Goal: Task Accomplishment & Management: Use online tool/utility

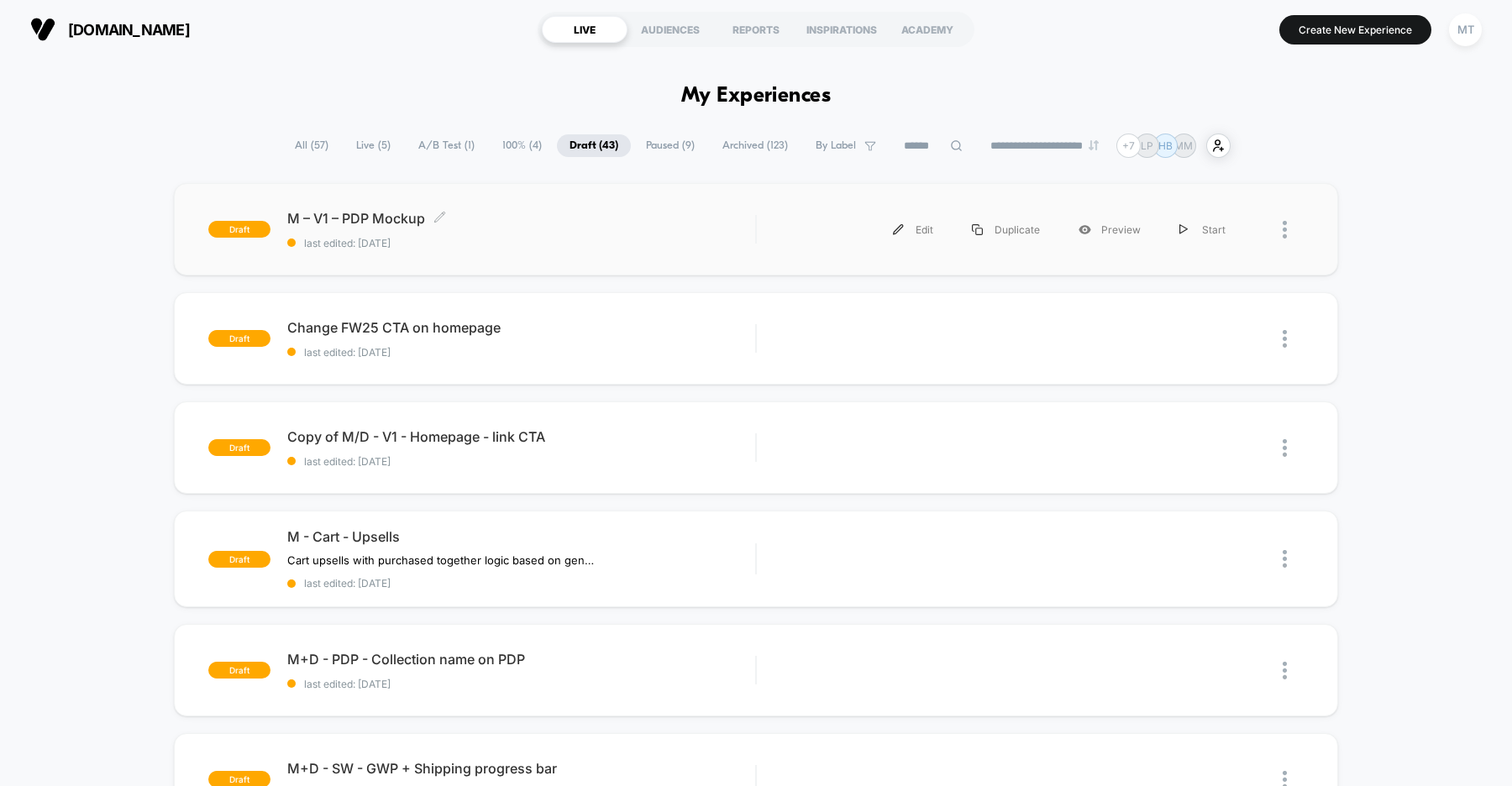
click at [552, 226] on span "M – V1 – PDP Mockup Click to edit experience details" at bounding box center [521, 218] width 468 height 17
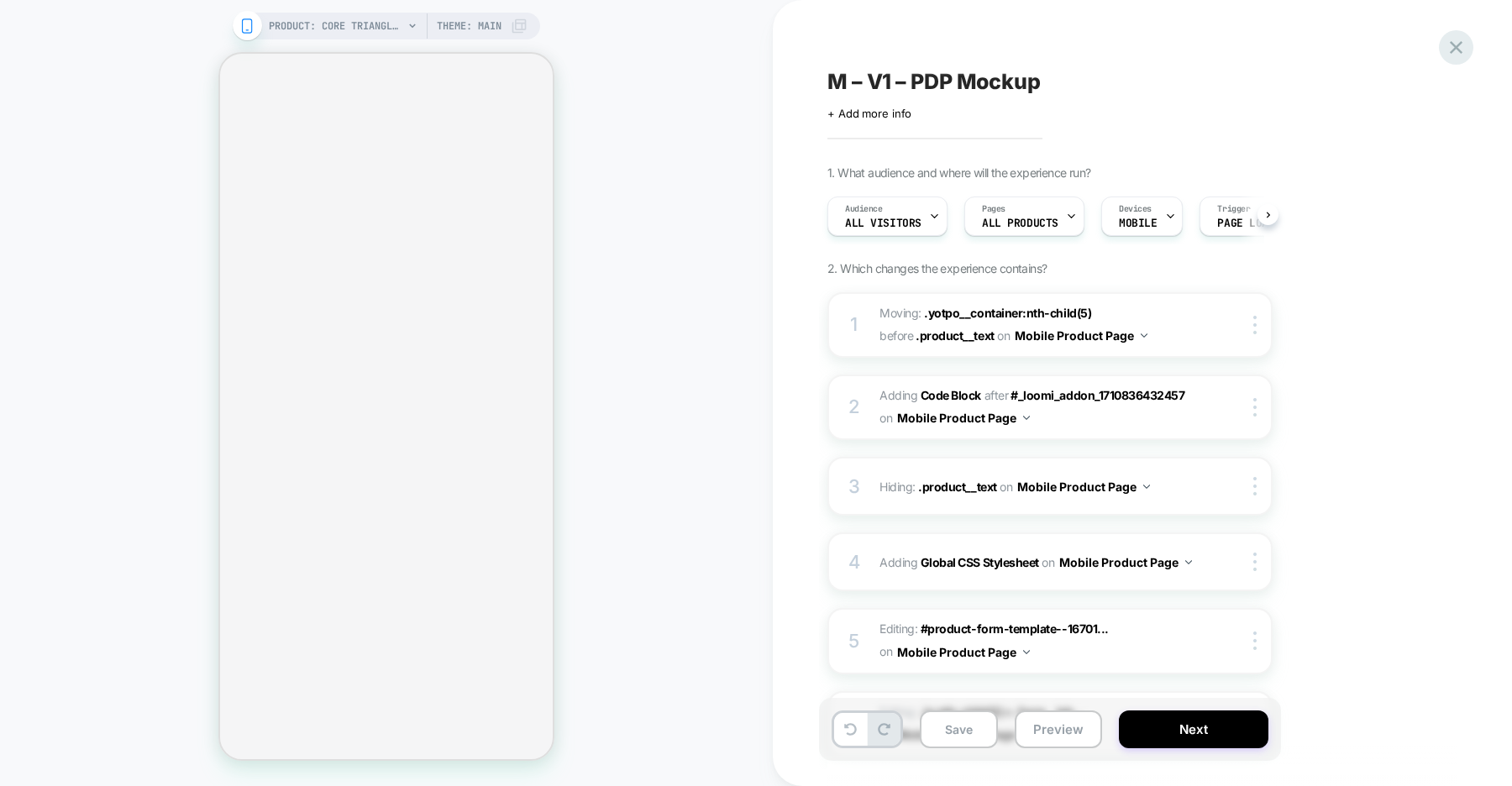
scroll to position [0, 1]
click at [1459, 52] on icon at bounding box center [1456, 46] width 22 height 22
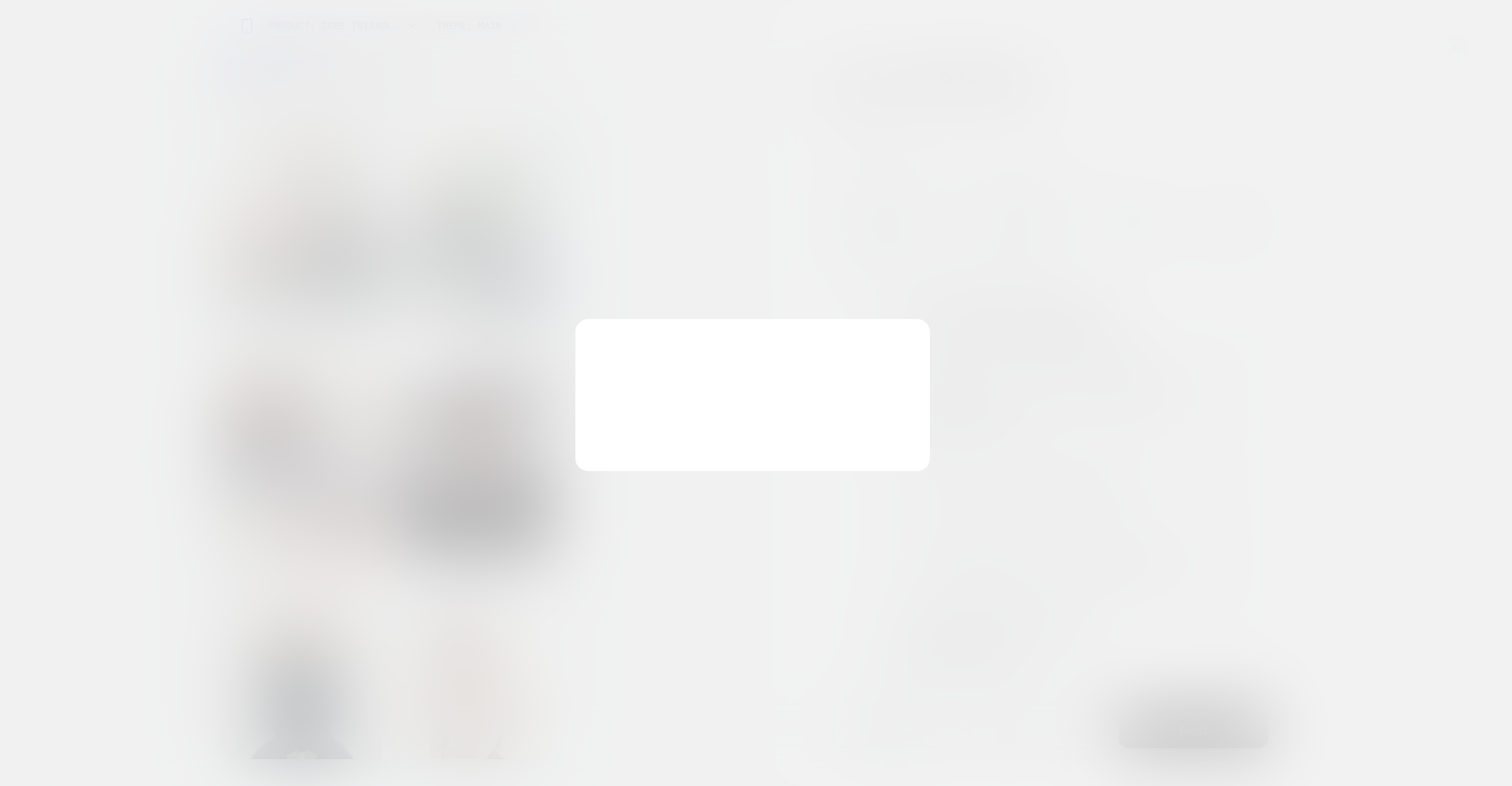
scroll to position [0, 0]
click at [0, 0] on button "Discard Changes" at bounding box center [0, 0] width 0 height 0
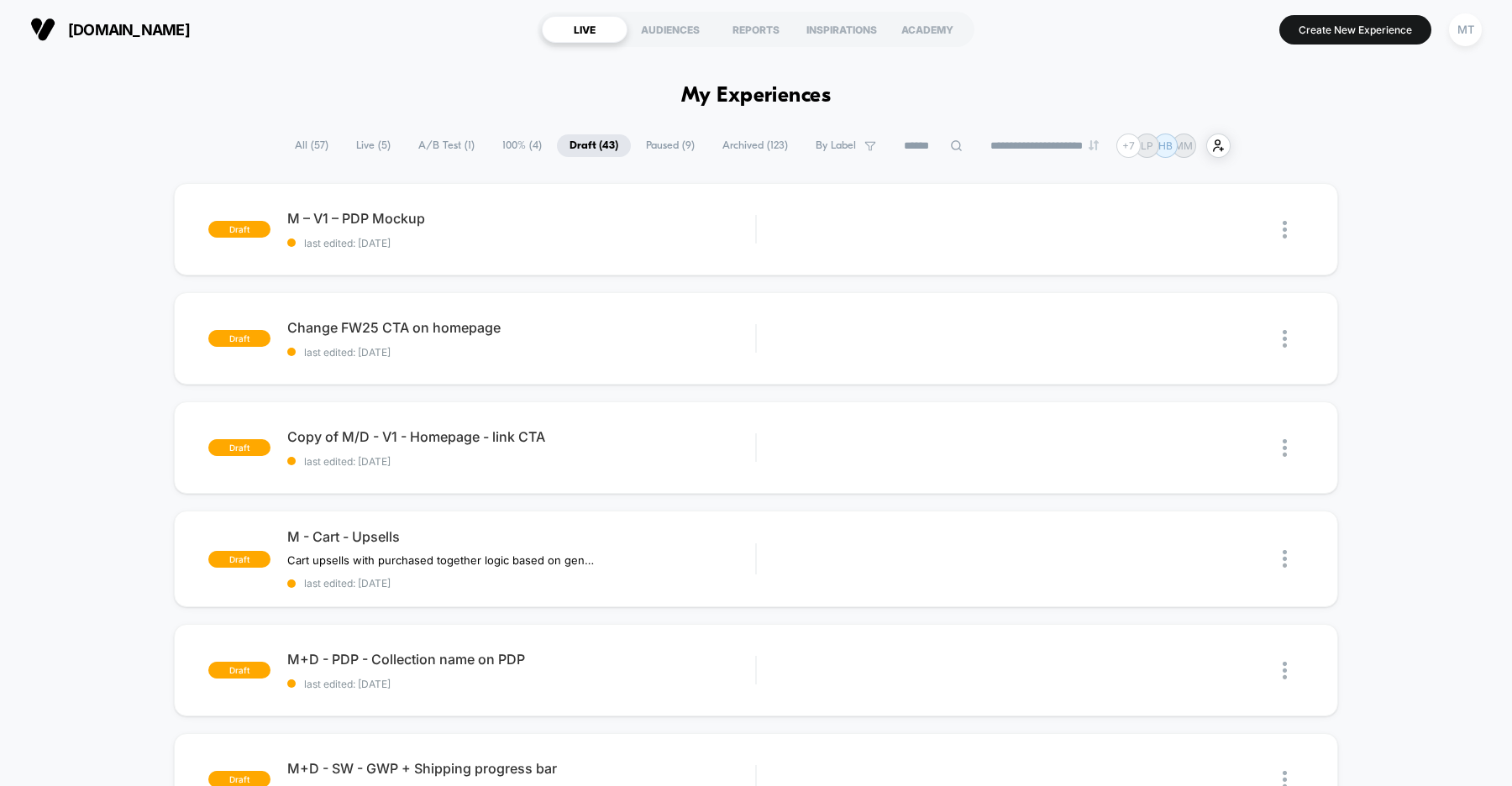
click at [649, 140] on span "Paused ( 9 )" at bounding box center [670, 145] width 74 height 22
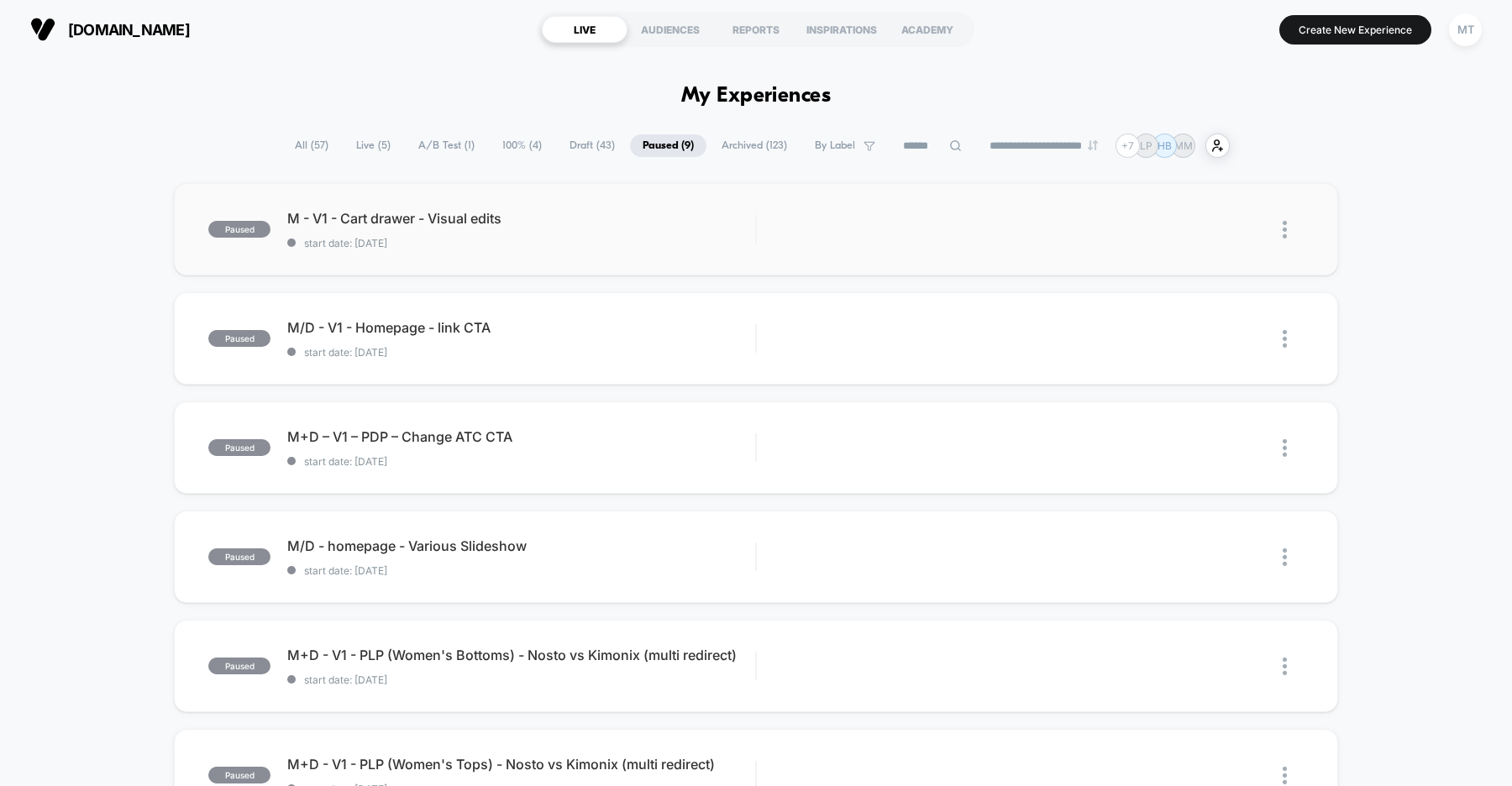
click at [617, 232] on div "M - V1 - Cart drawer - Visual edits start date: [DATE]" at bounding box center [521, 230] width 468 height 39
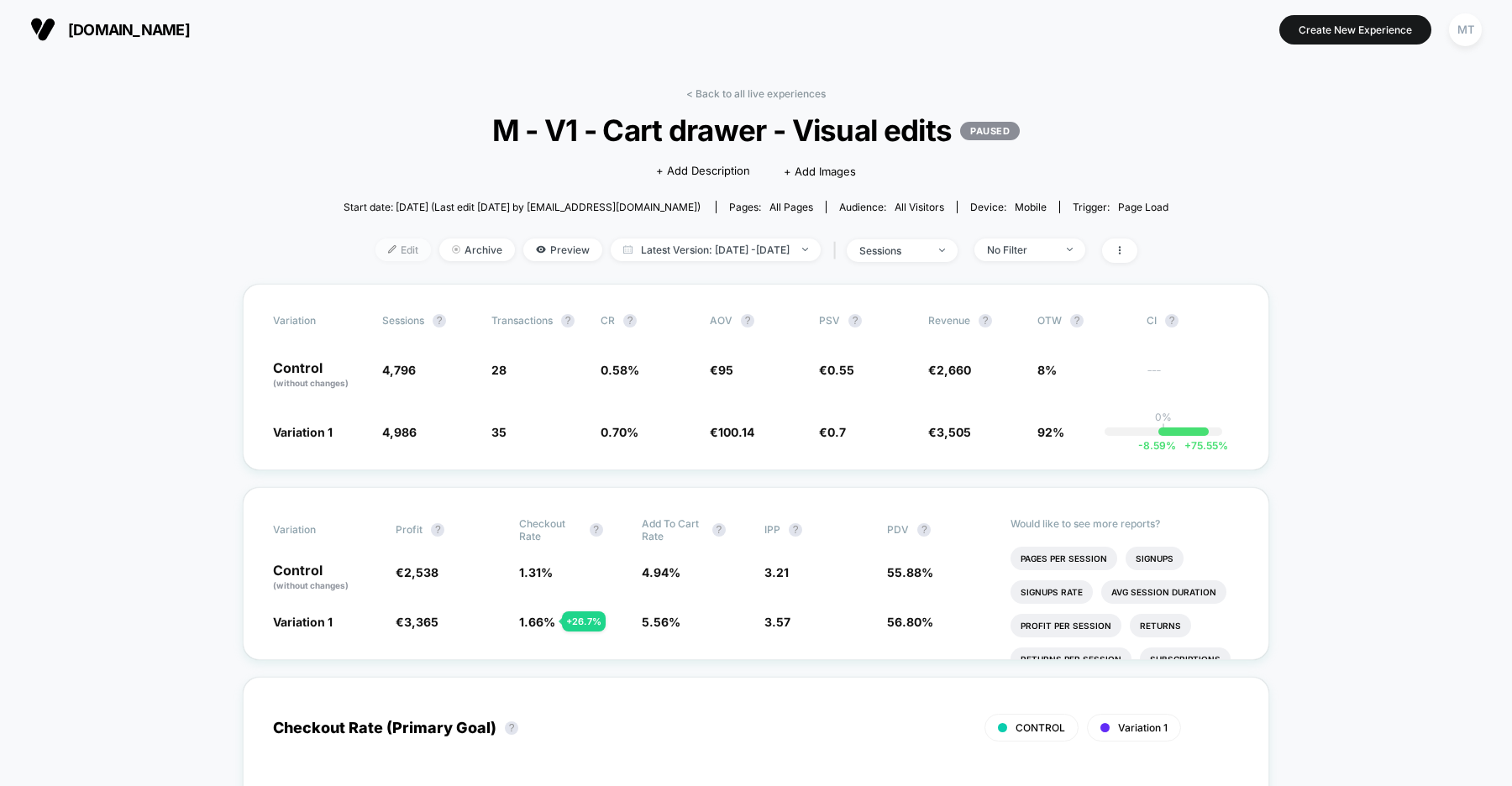
click at [379, 251] on span "Edit" at bounding box center [403, 249] width 55 height 22
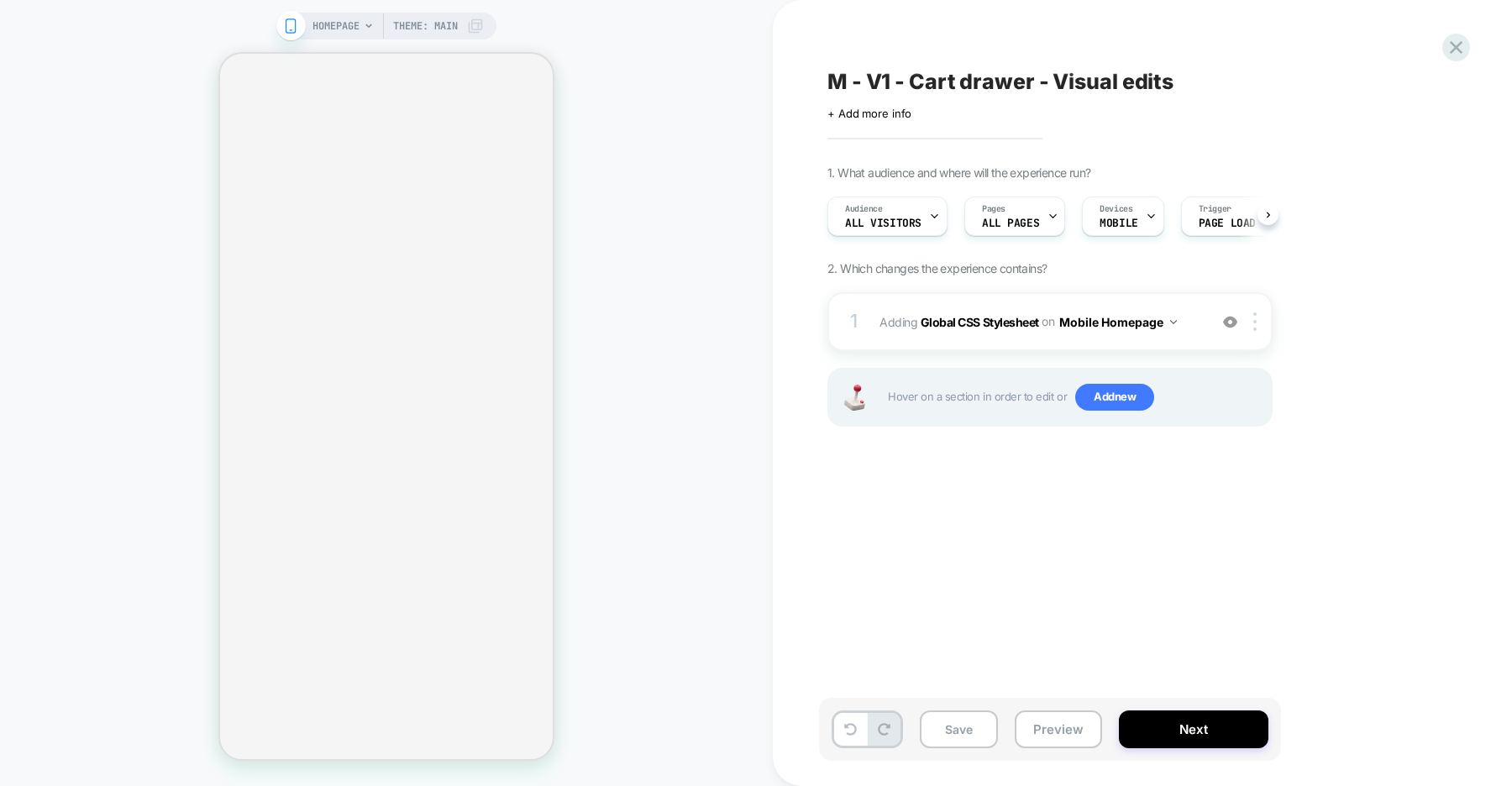
scroll to position [0, 1]
click at [973, 325] on b "Global CSS Stylesheet" at bounding box center [980, 321] width 118 height 14
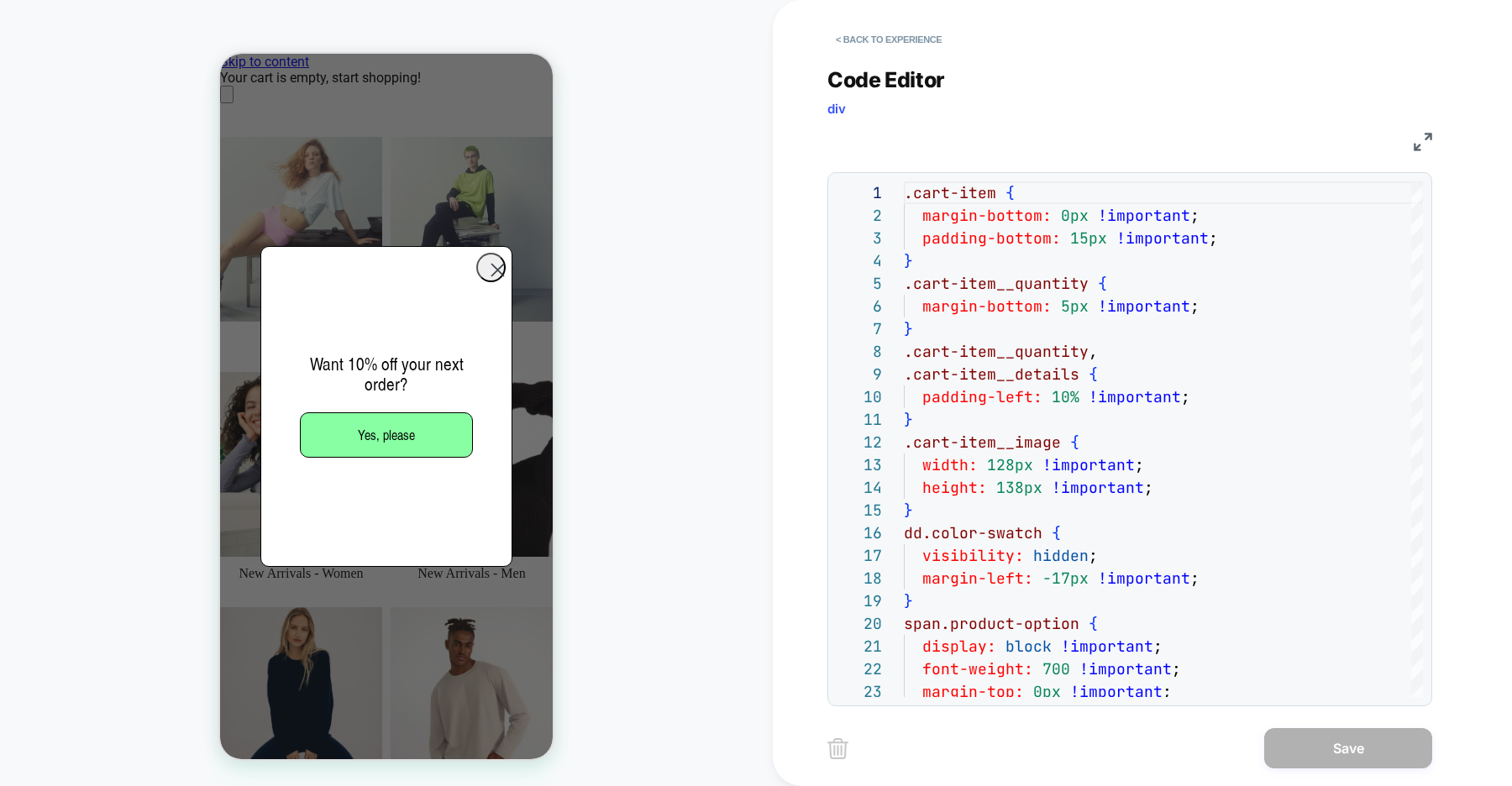
scroll to position [0, 666]
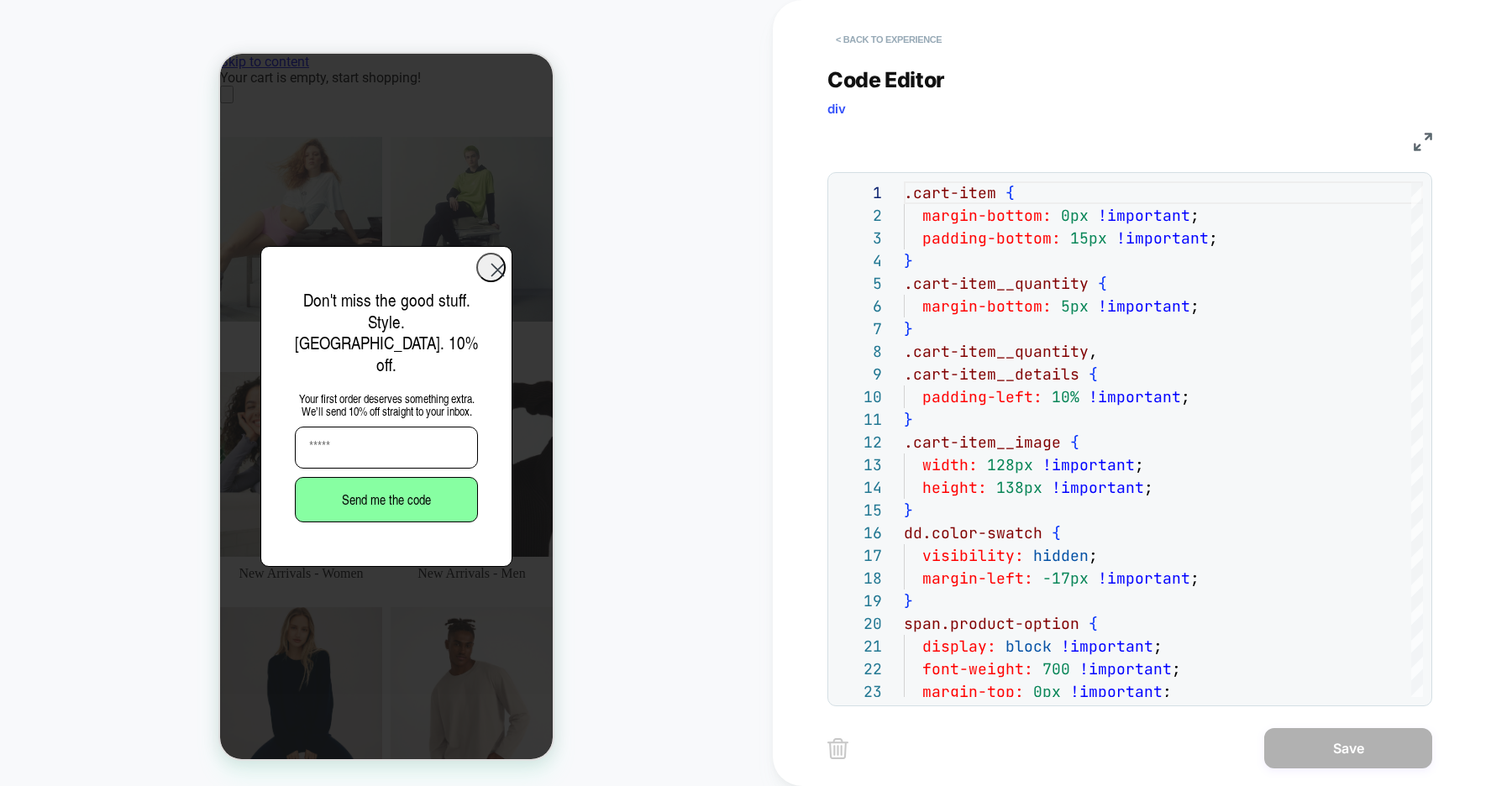
click at [0, 0] on button "< Back to experience" at bounding box center [0, 0] width 0 height 0
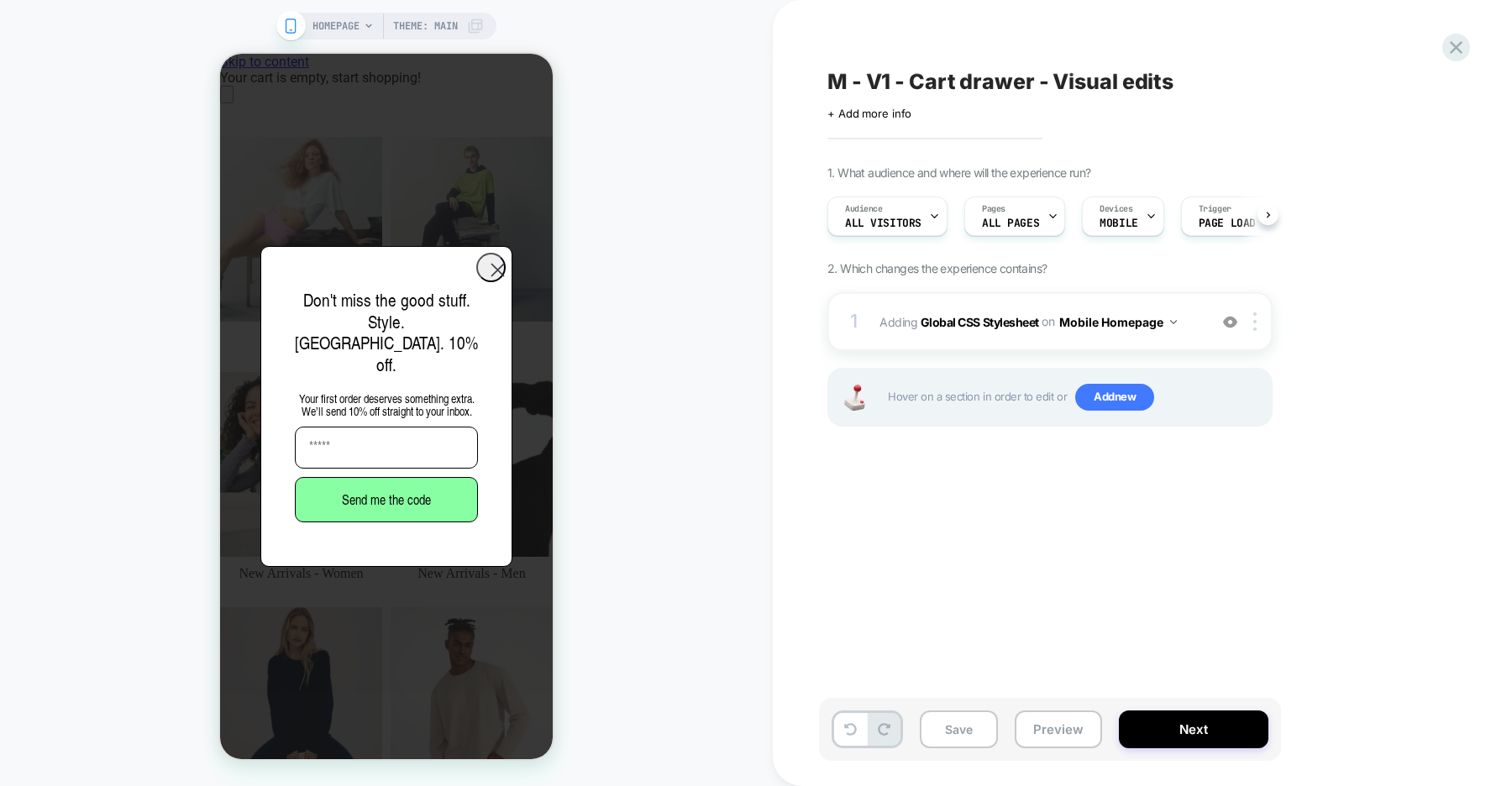
scroll to position [0, 1]
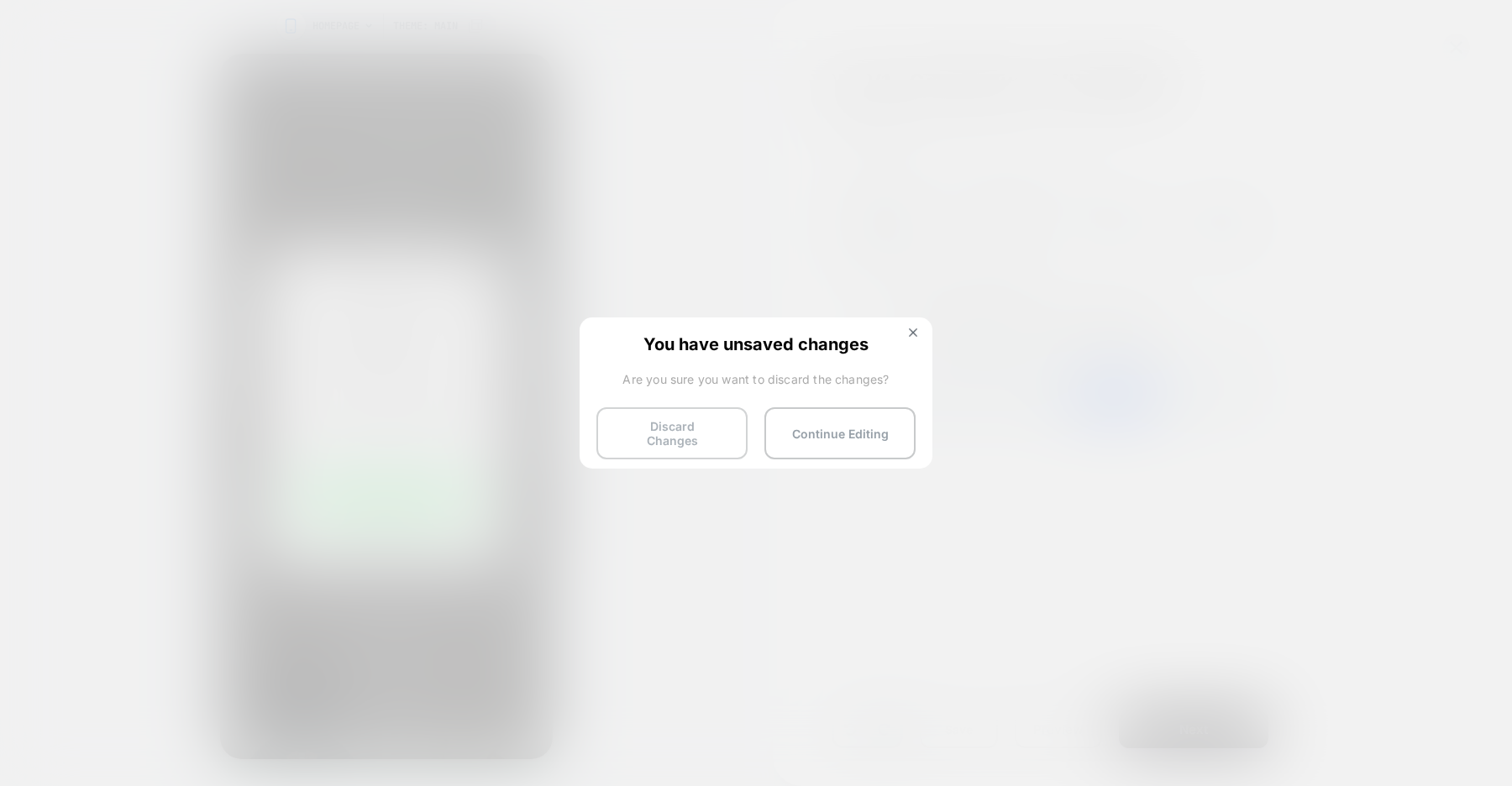
click at [681, 442] on button "Discard Changes" at bounding box center [672, 433] width 151 height 52
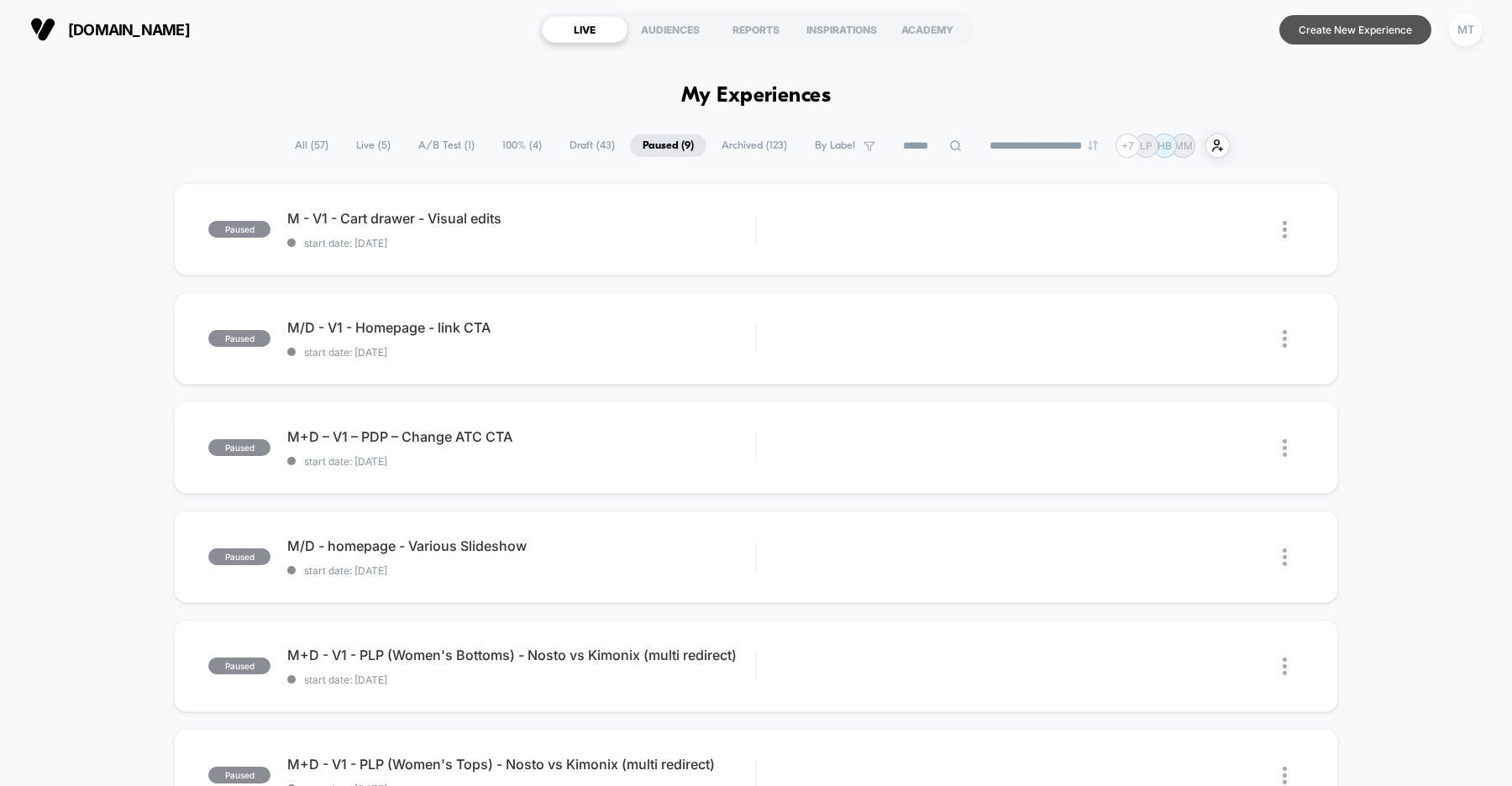
click at [1350, 36] on button "Create New Experience" at bounding box center [1355, 30] width 152 height 30
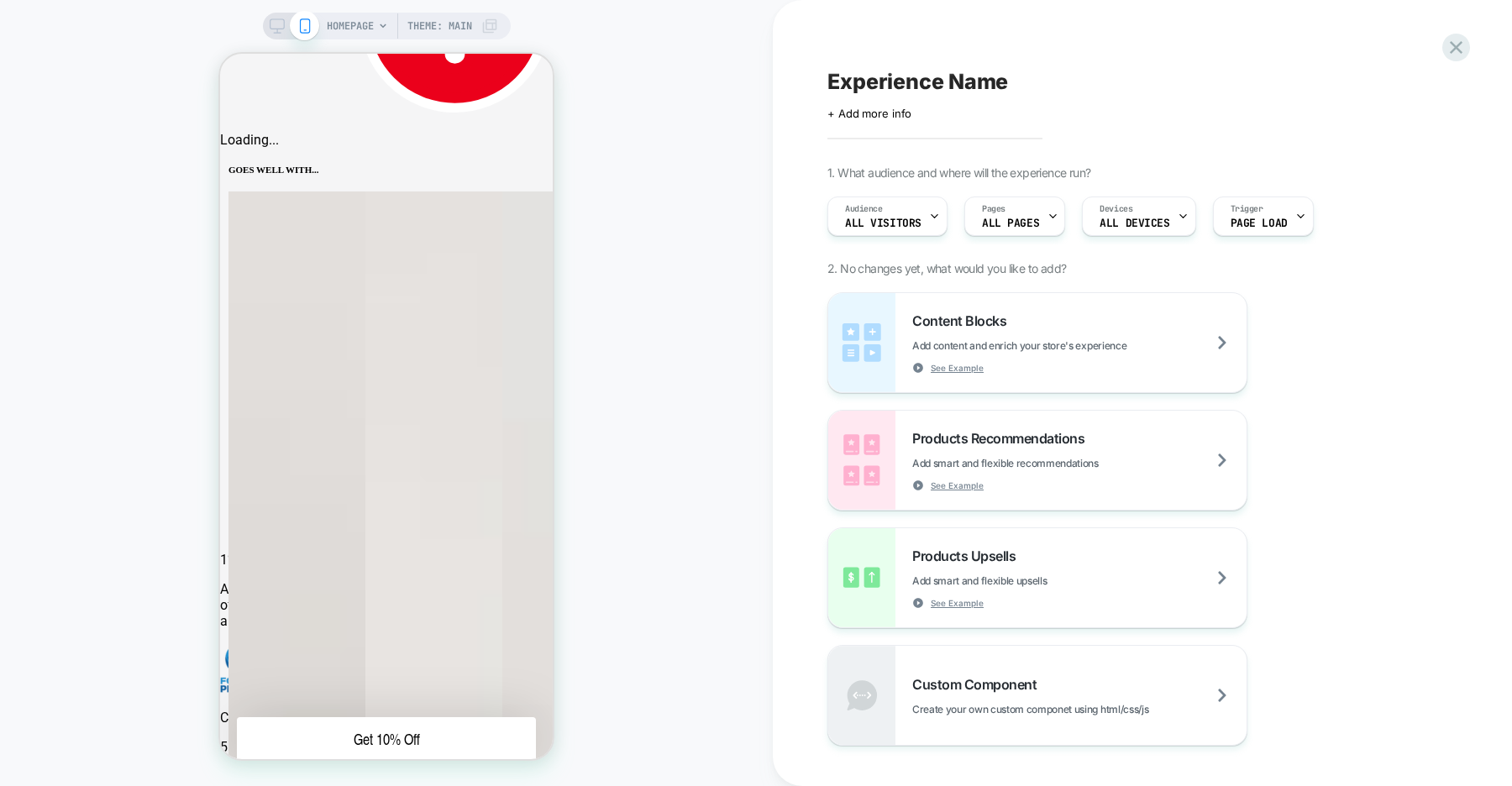
scroll to position [729, 0]
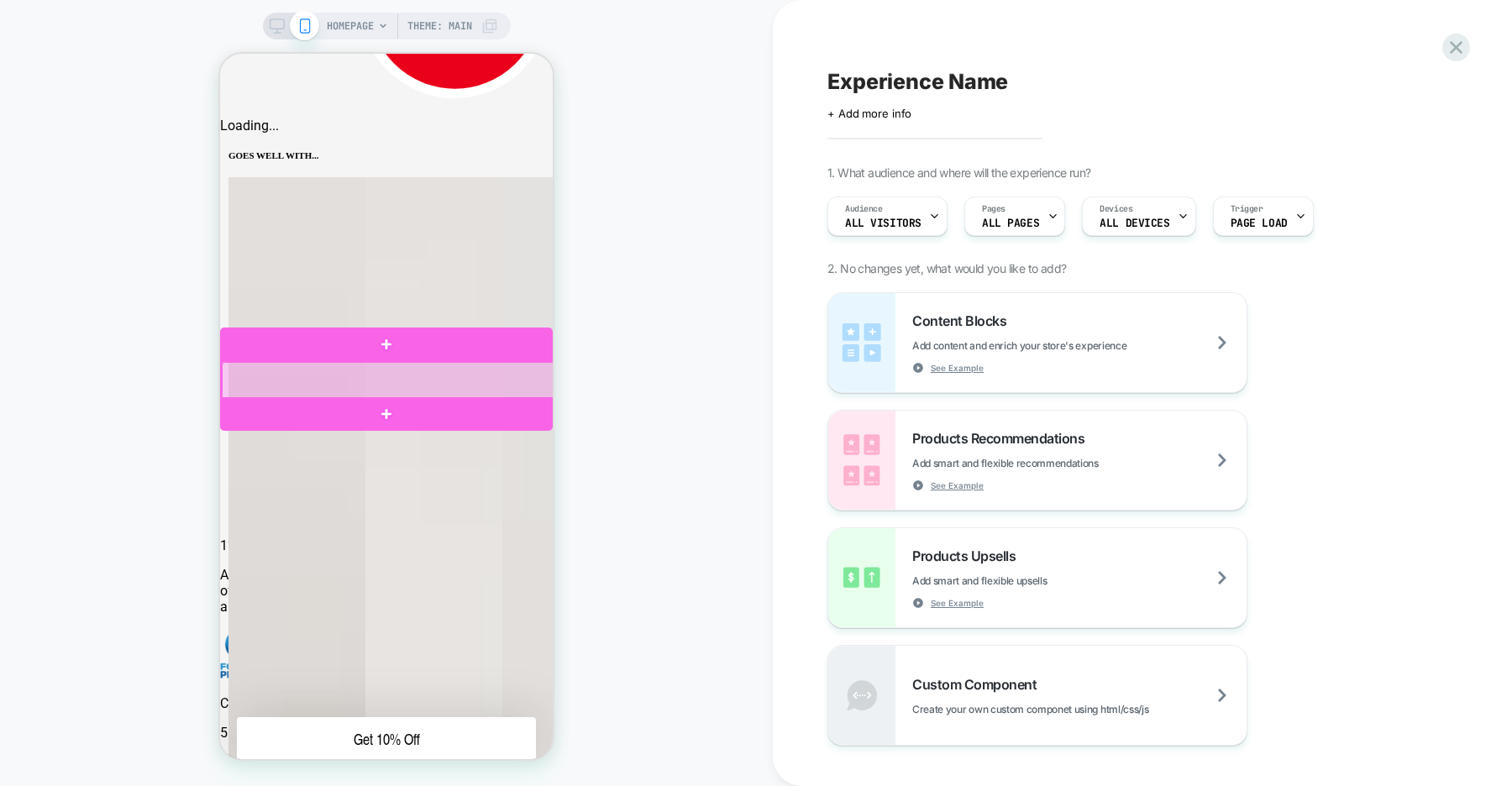
click at [530, 365] on div at bounding box center [388, 381] width 333 height 38
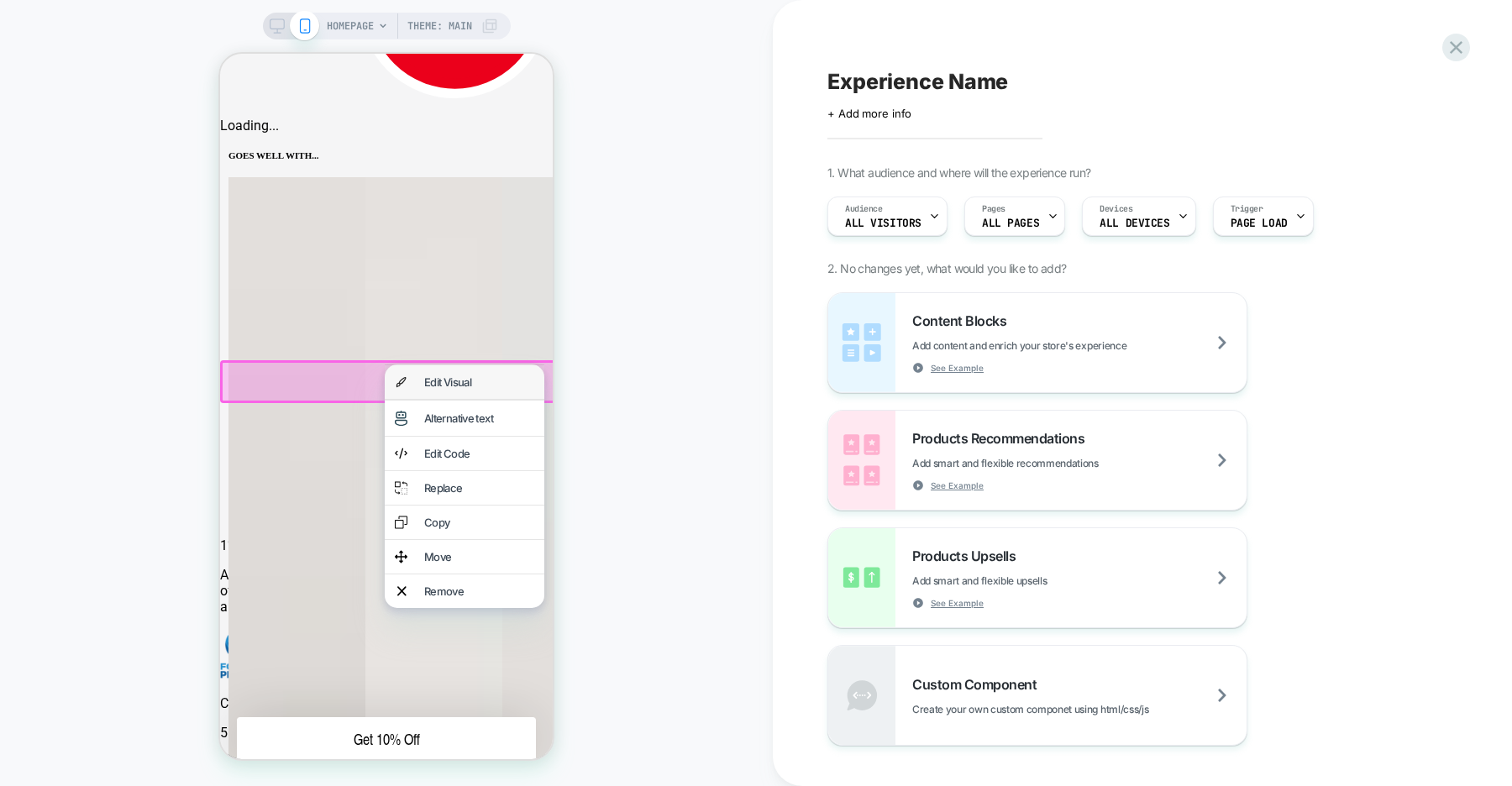
scroll to position [0, 666]
click at [477, 598] on div "Remove" at bounding box center [479, 591] width 110 height 13
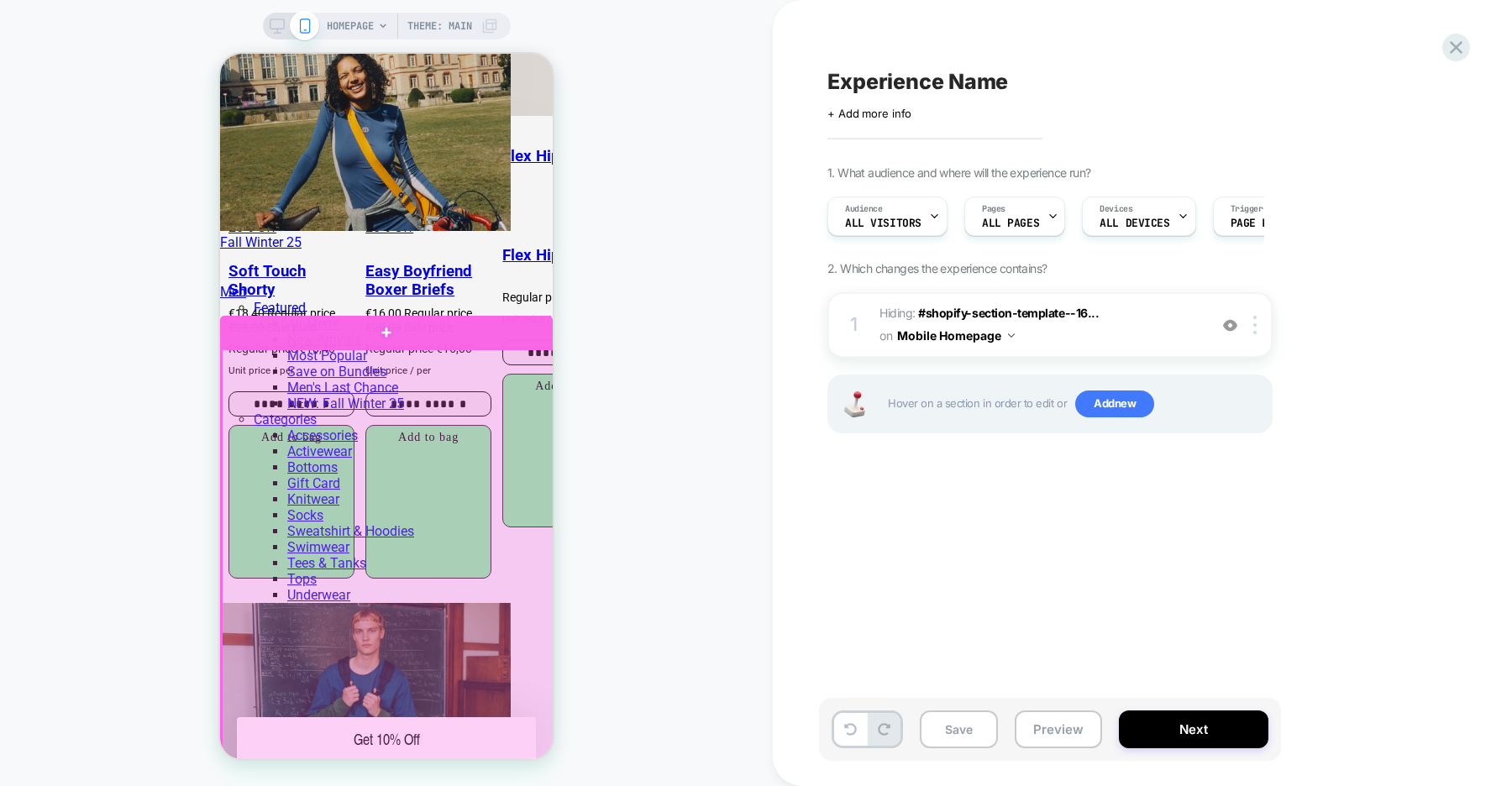
scroll to position [0, 0]
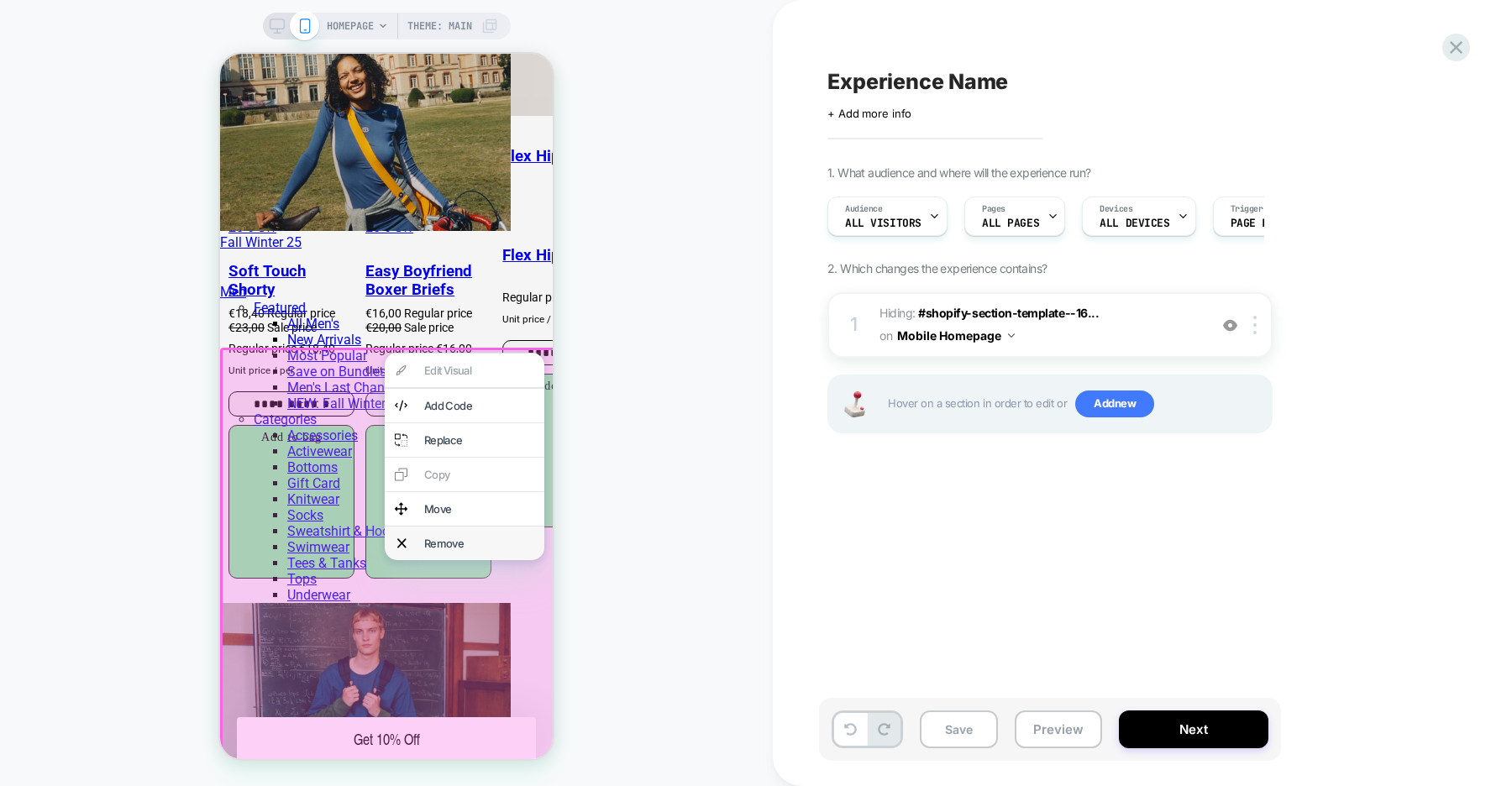
click at [483, 545] on div "Remove" at bounding box center [479, 543] width 110 height 13
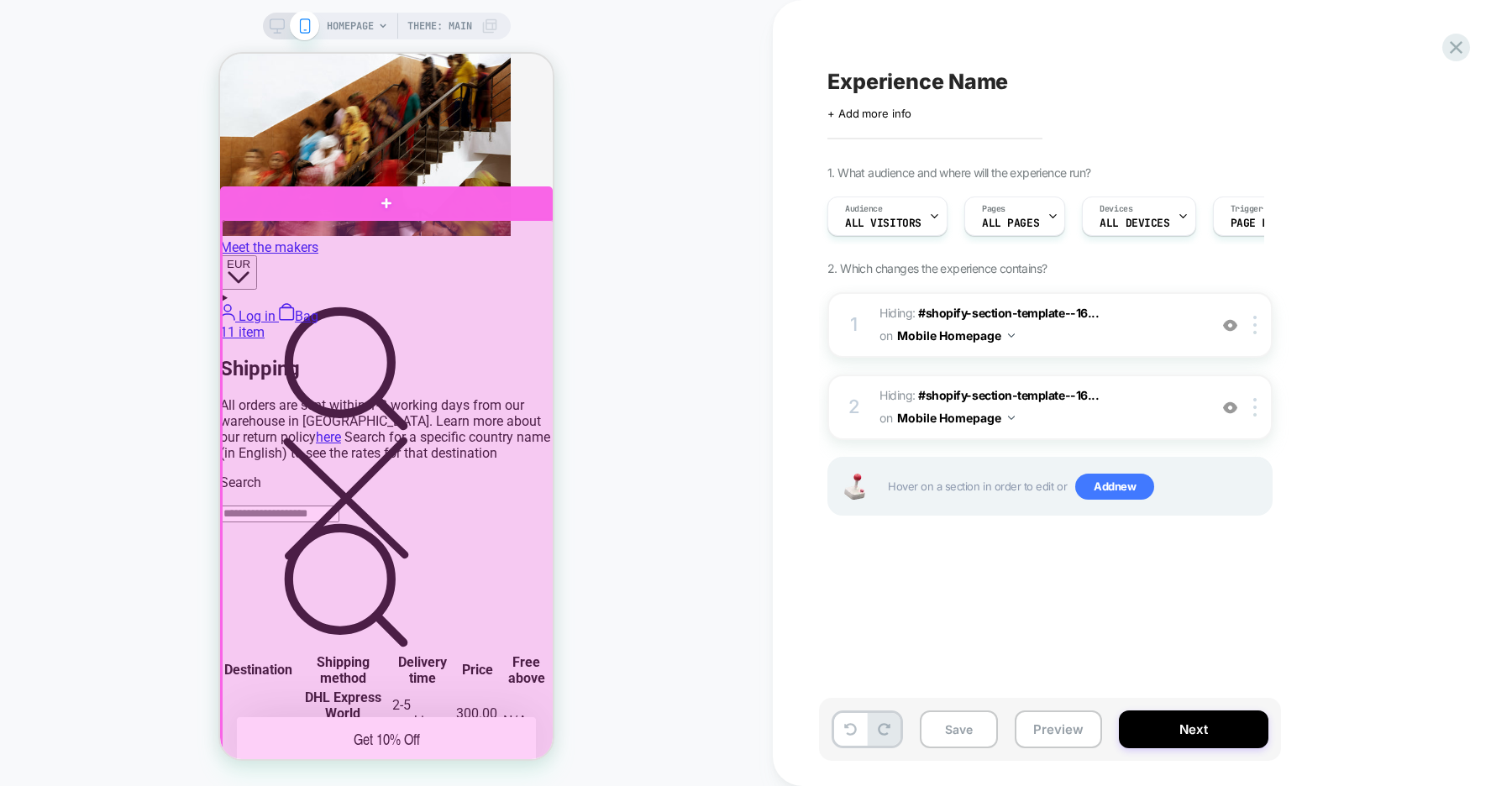
scroll to position [0, 333]
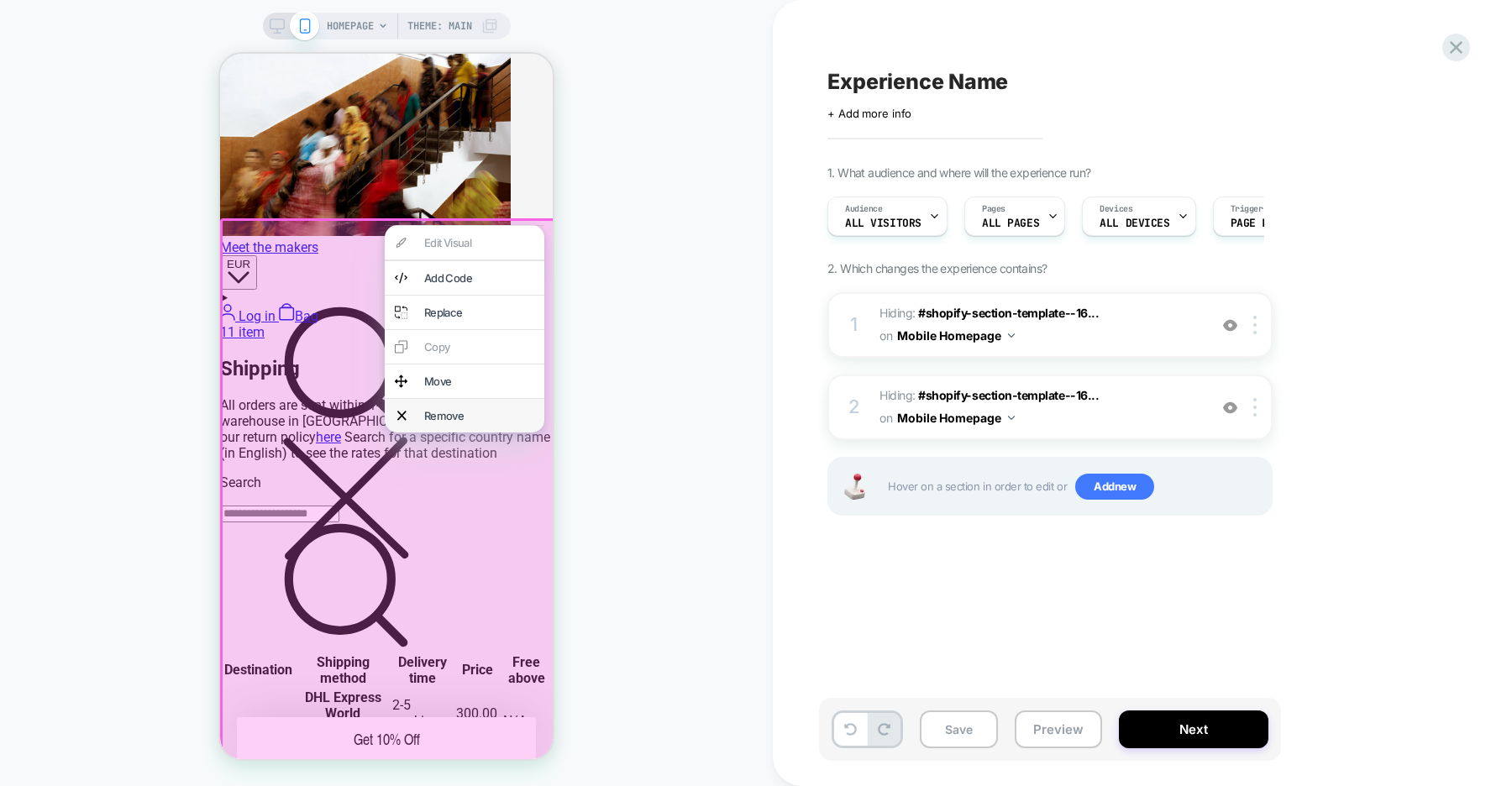
click at [470, 417] on div "Remove" at bounding box center [464, 416] width 159 height 34
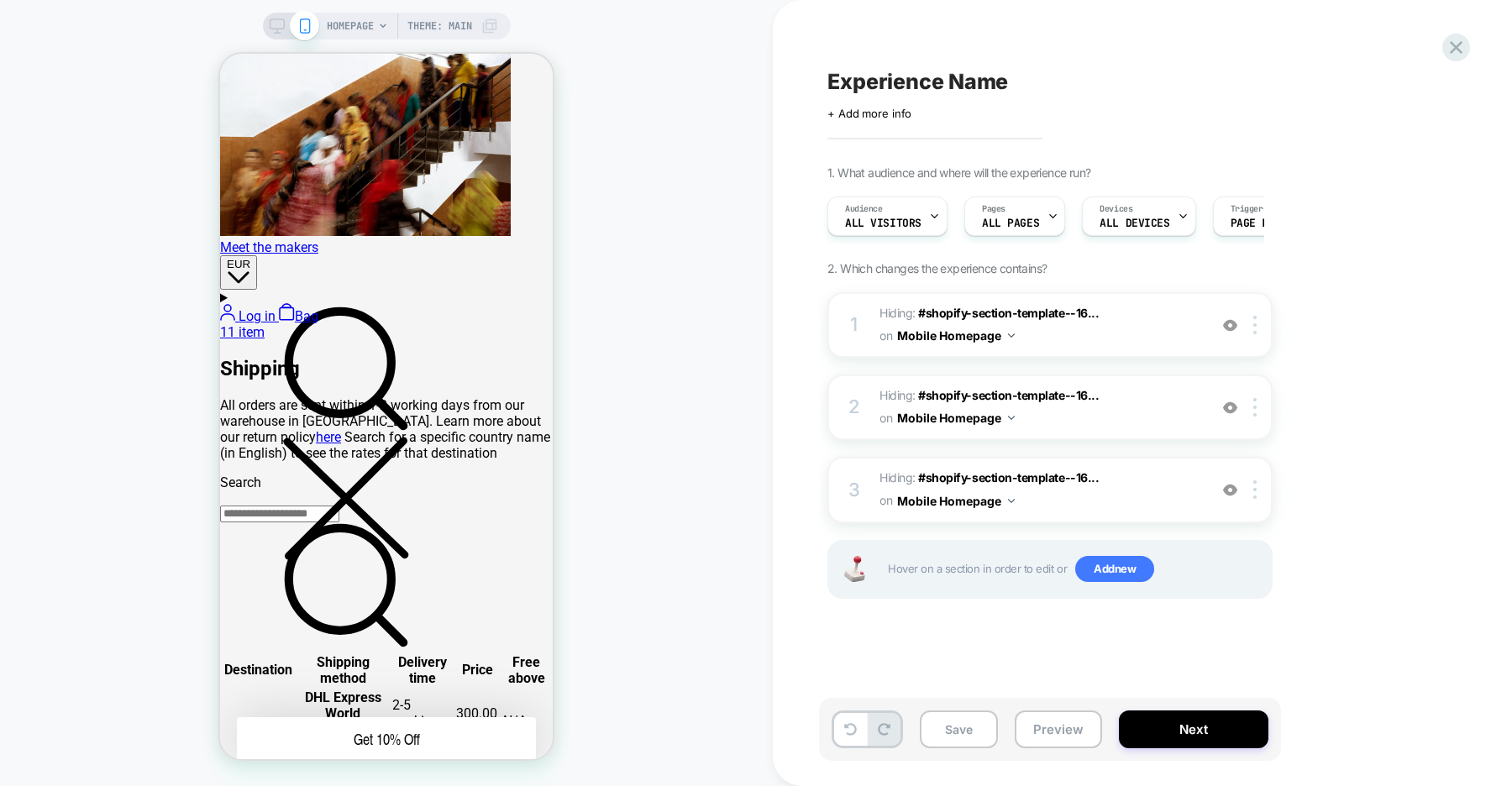
scroll to position [0, 666]
click at [1221, 737] on button "Next" at bounding box center [1193, 729] width 149 height 38
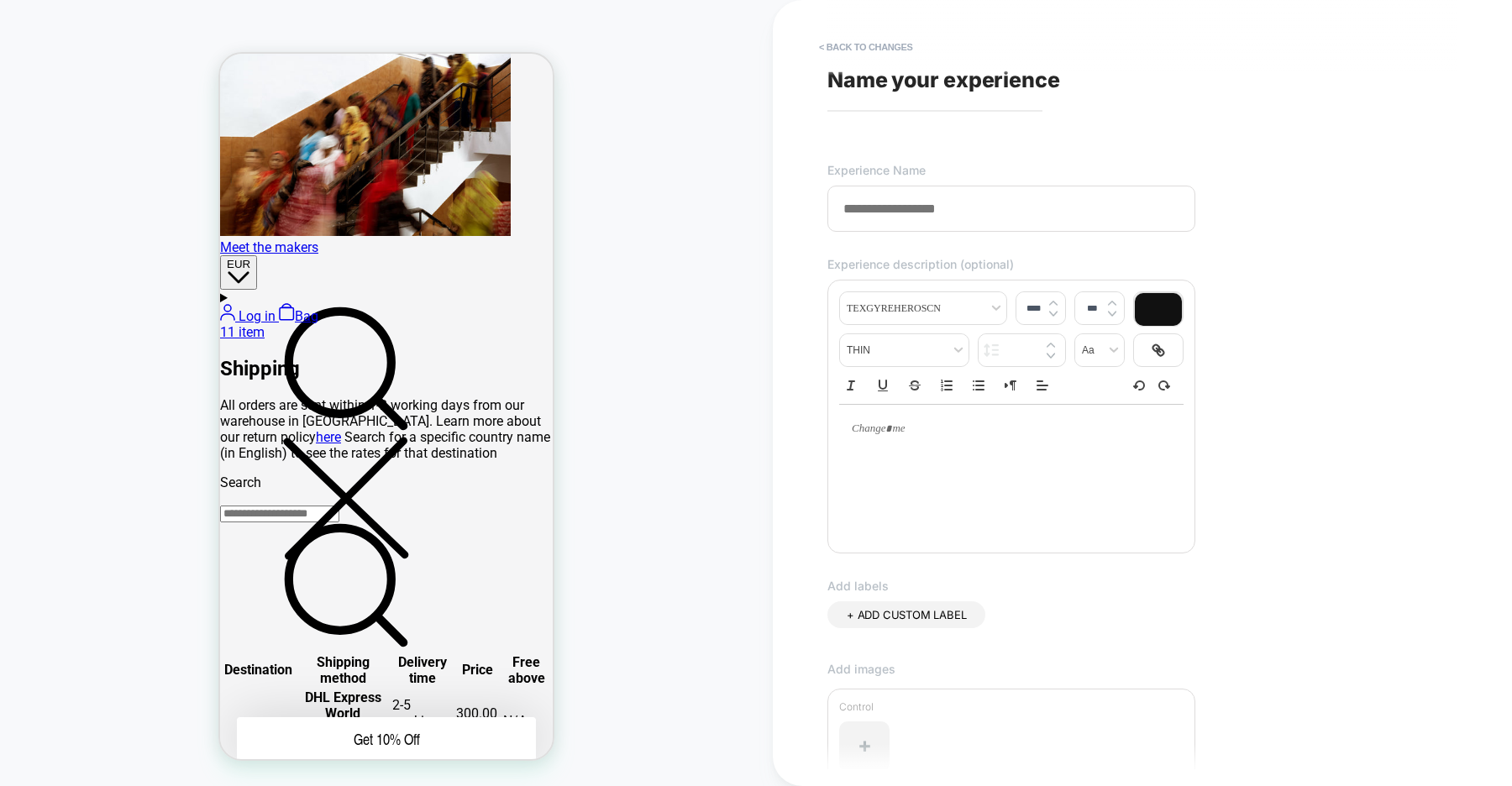
click at [897, 207] on input at bounding box center [1011, 209] width 368 height 46
type input "**********"
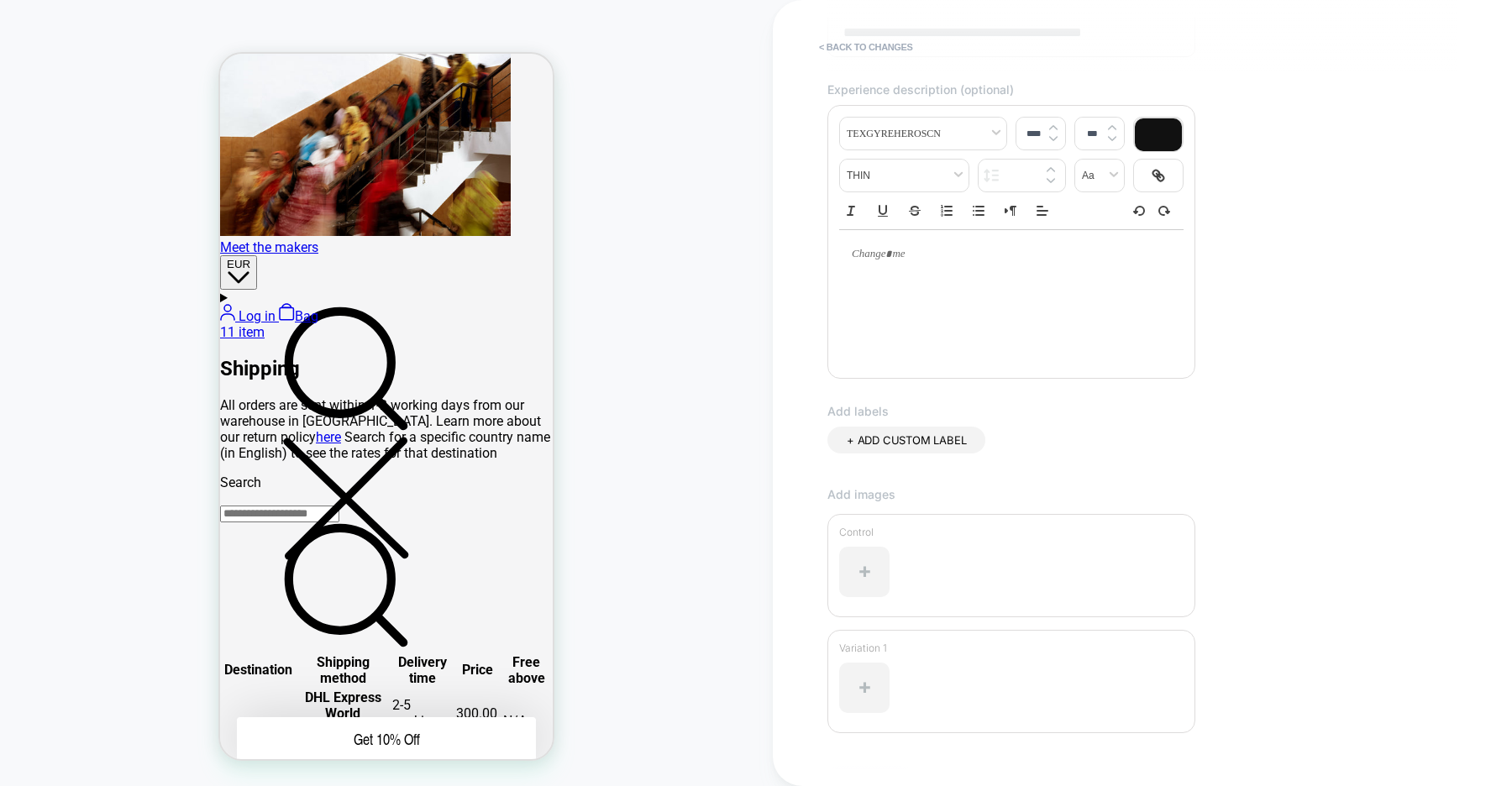
scroll to position [283, 0]
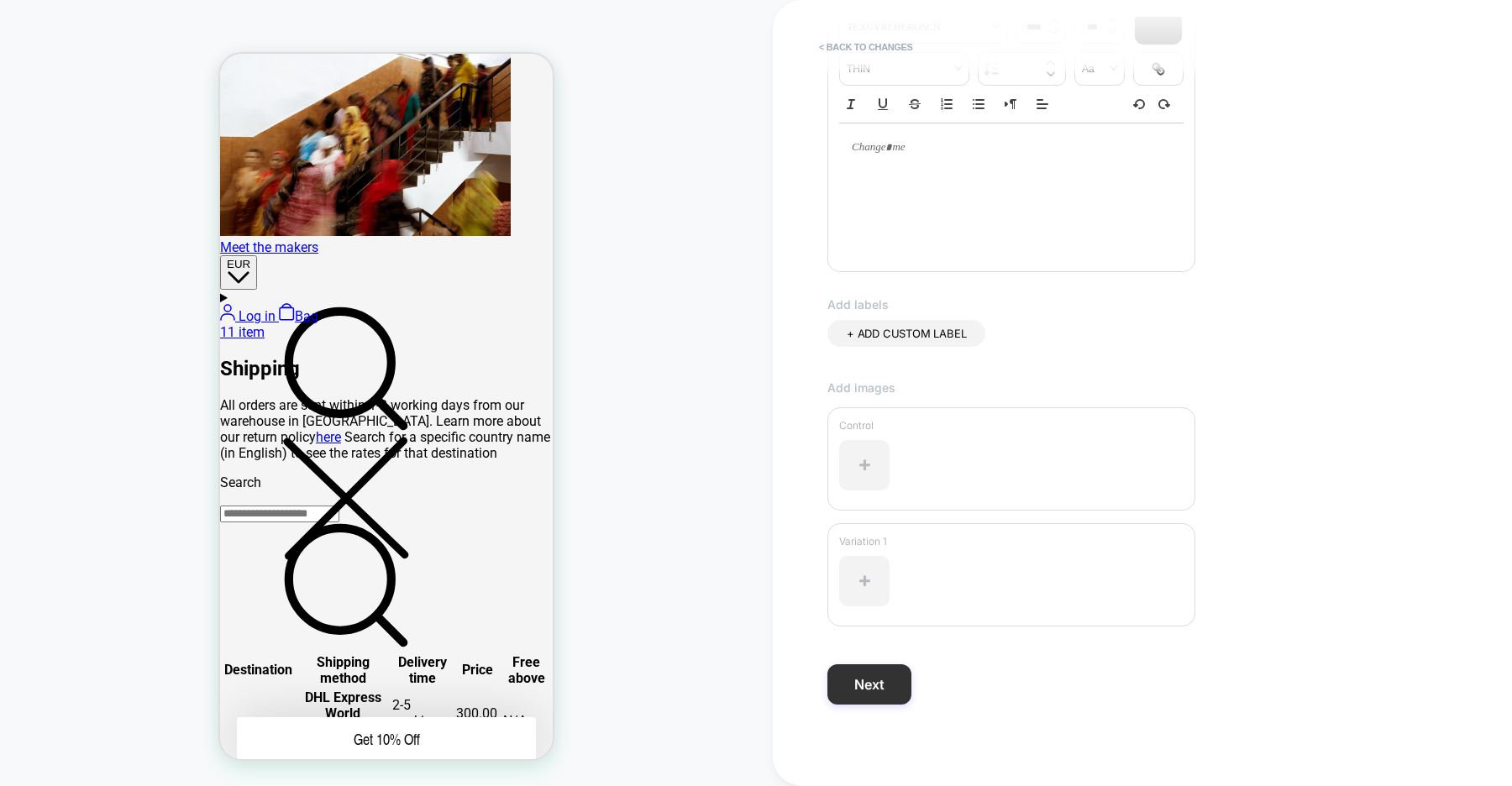
click at [882, 681] on button "Next" at bounding box center [870, 684] width 84 height 40
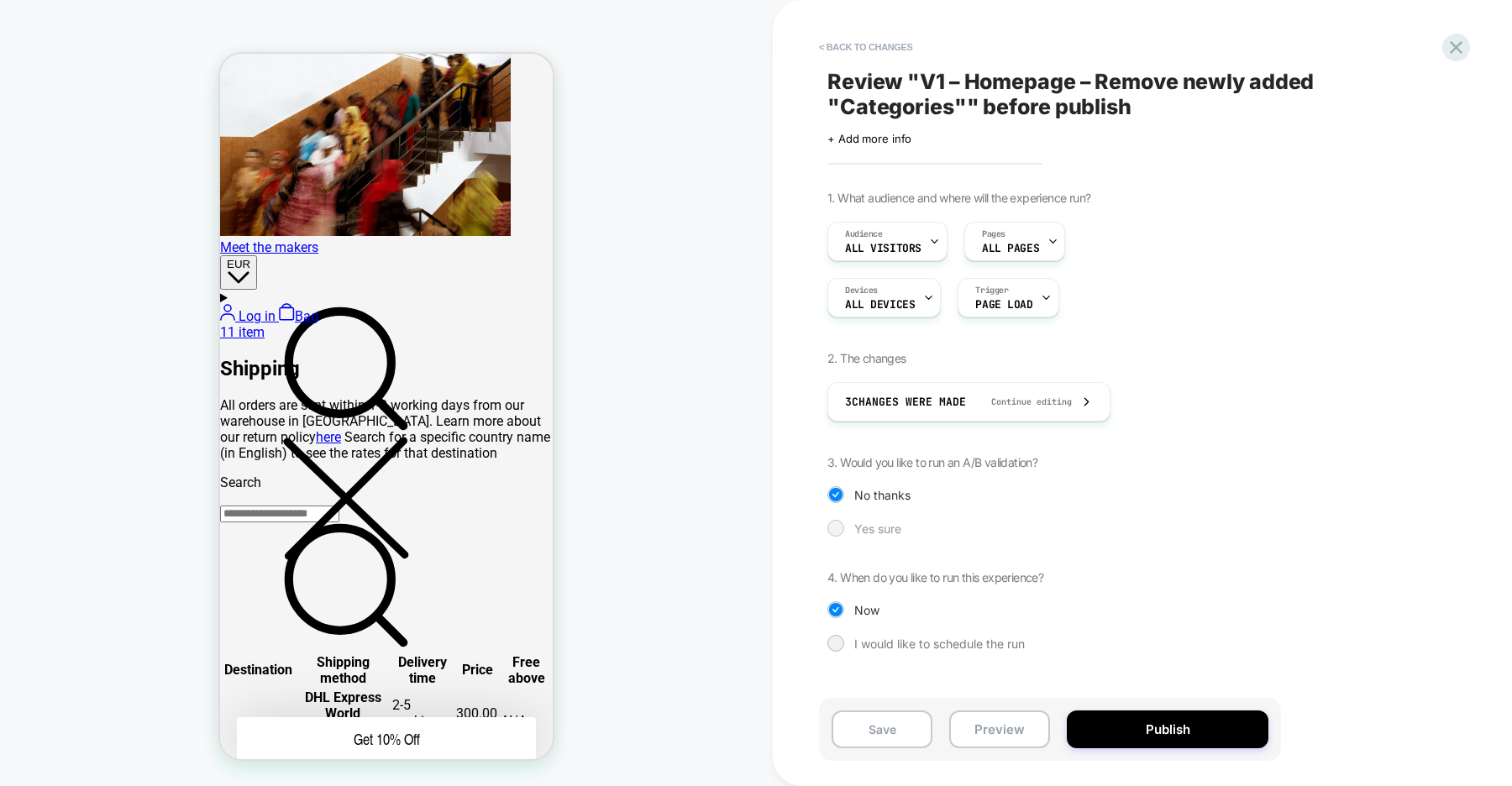
click at [840, 526] on div at bounding box center [836, 528] width 13 height 13
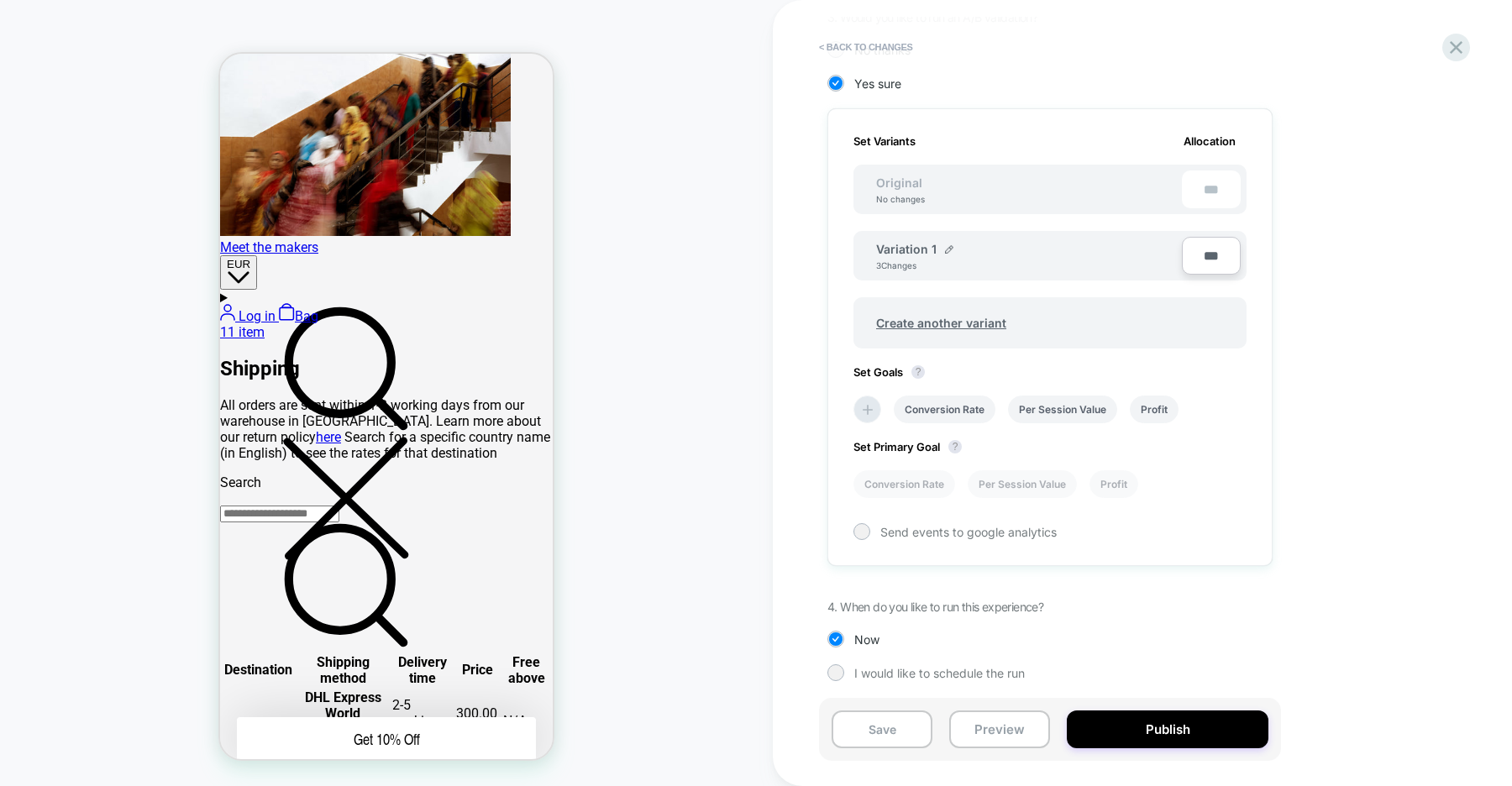
scroll to position [449, 0]
click at [0, 0] on li "Conversion Rate" at bounding box center [0, 0] width 0 height 0
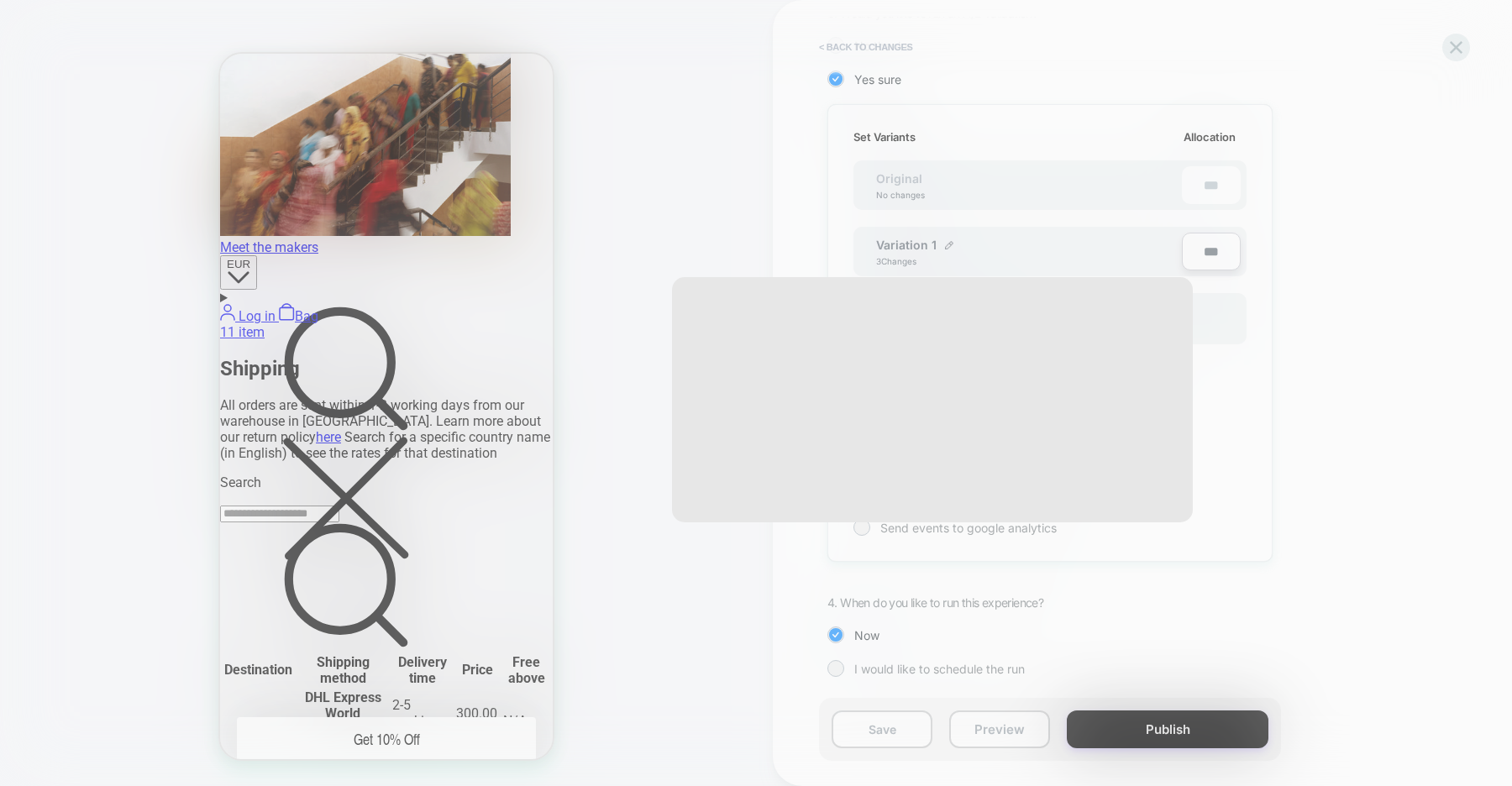
scroll to position [0, 666]
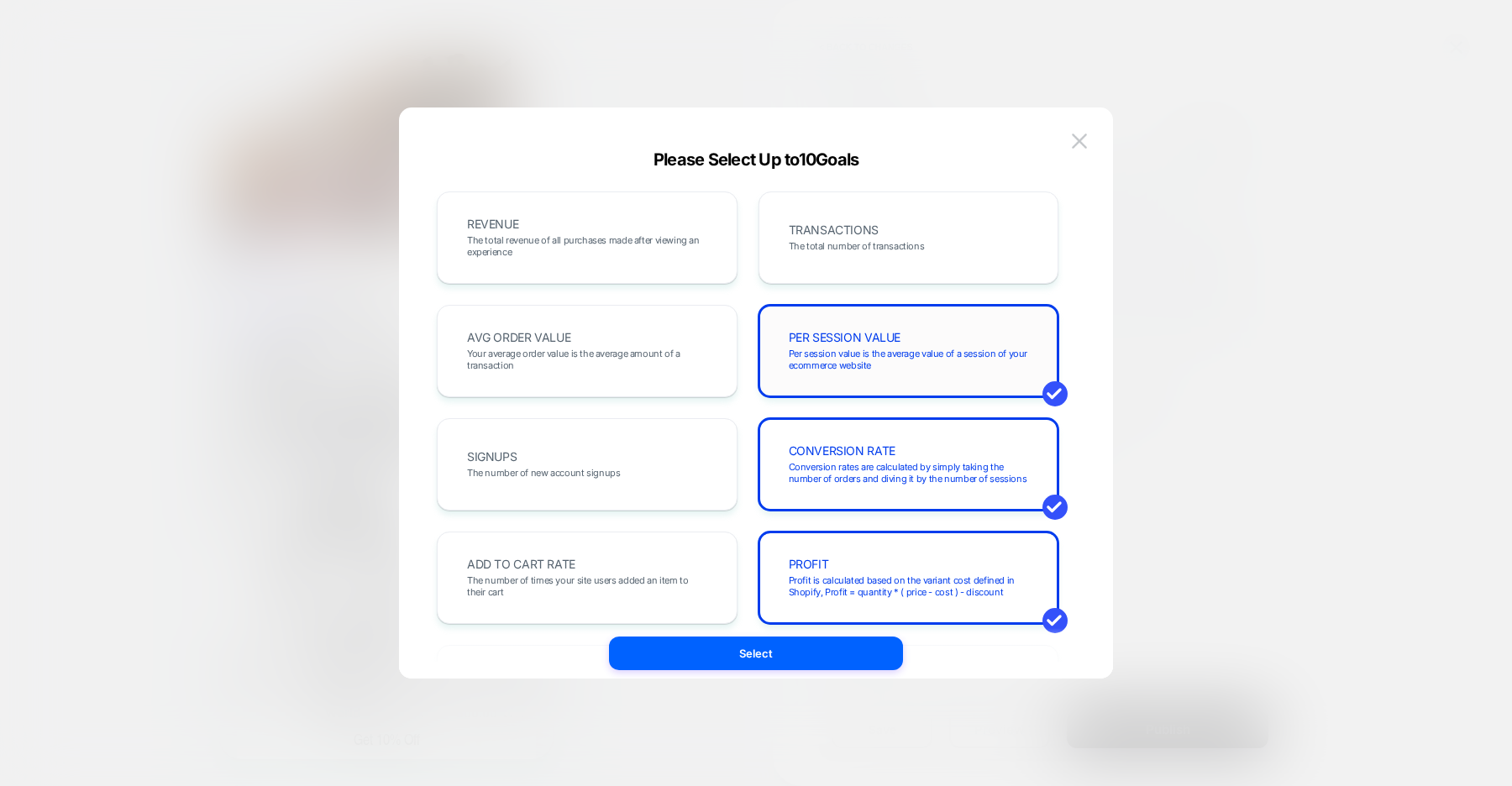
click at [0, 0] on div "PER SESSION VALUE Per session value is the average value of a session of your e…" at bounding box center [0, 0] width 0 height 0
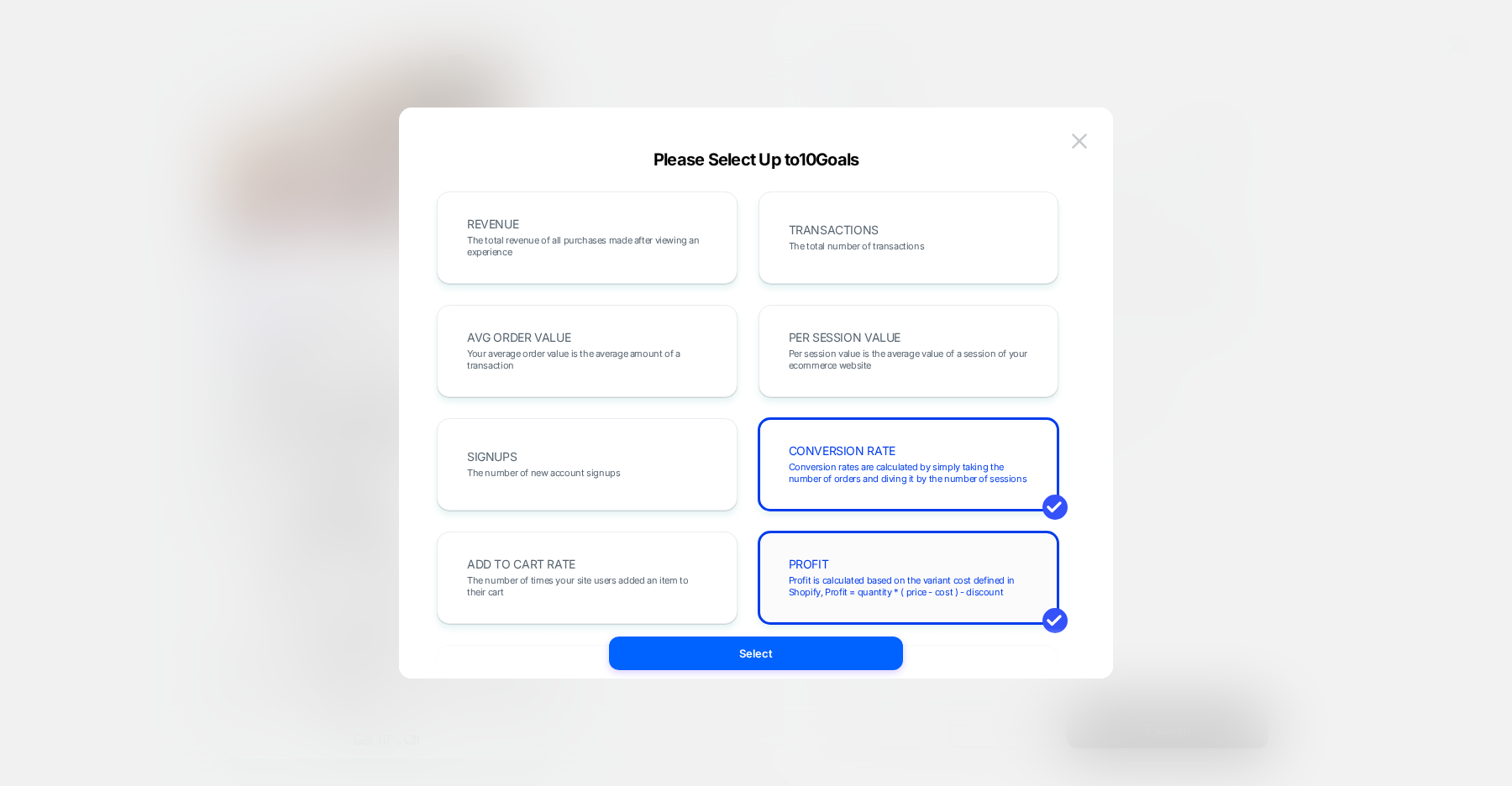
click at [837, 563] on div "PROFIT Profit is calculated based on the variant cost defined in Shopify, Profi…" at bounding box center [909, 578] width 266 height 57
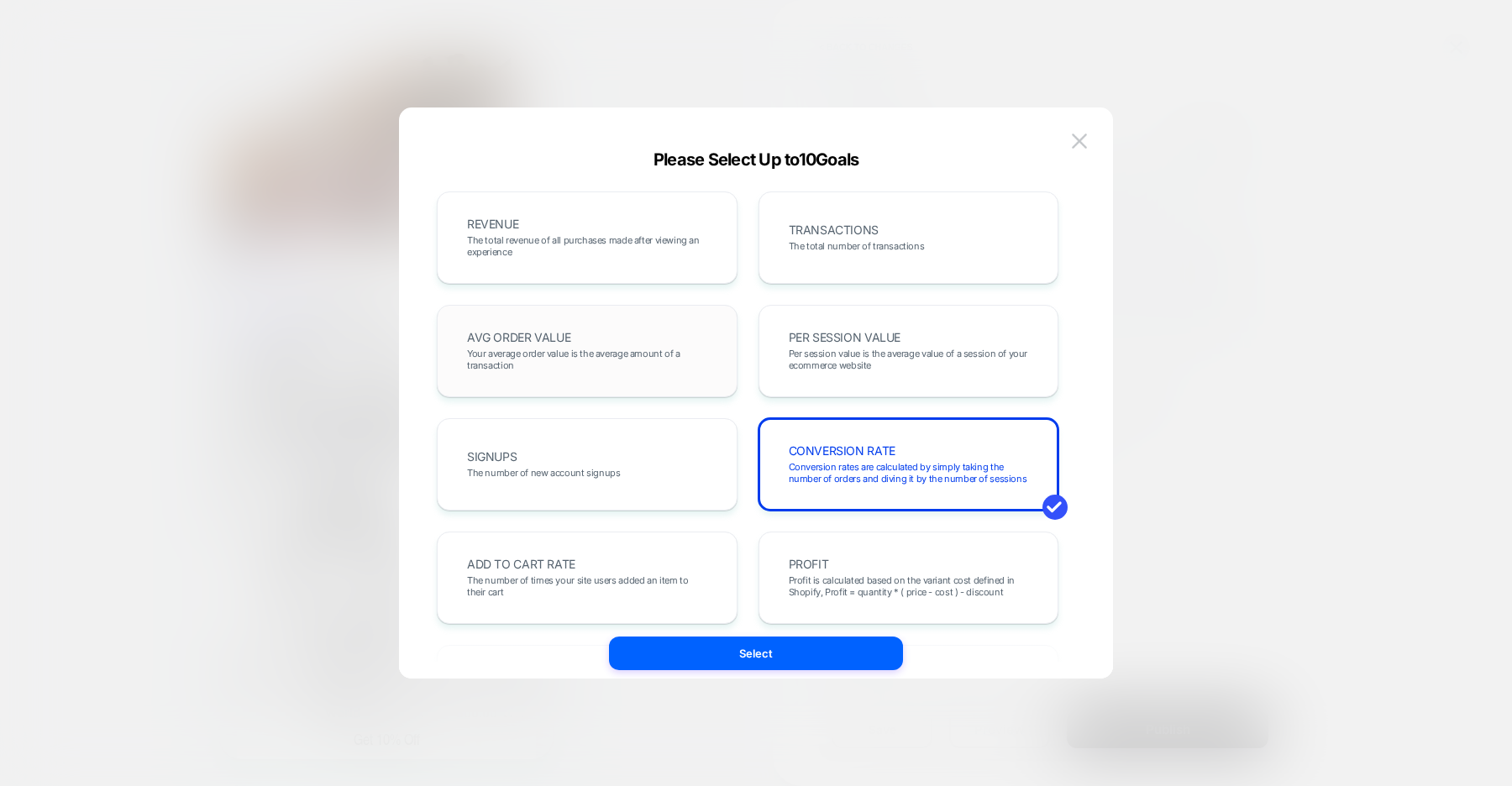
click at [0, 0] on div "AVG ORDER VALUE Your average order value is the average amount of a transaction" at bounding box center [0, 0] width 0 height 0
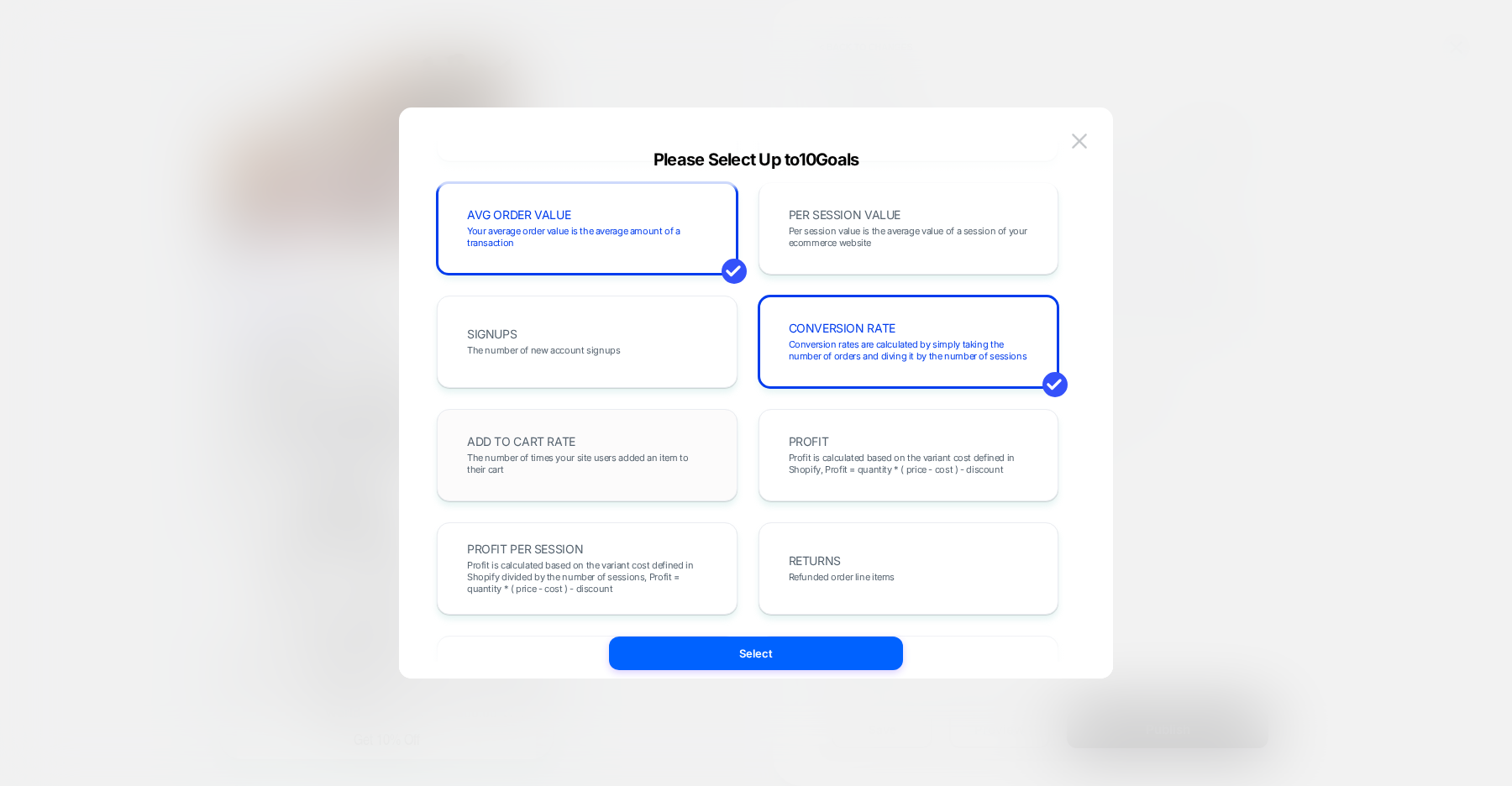
scroll to position [162, 0]
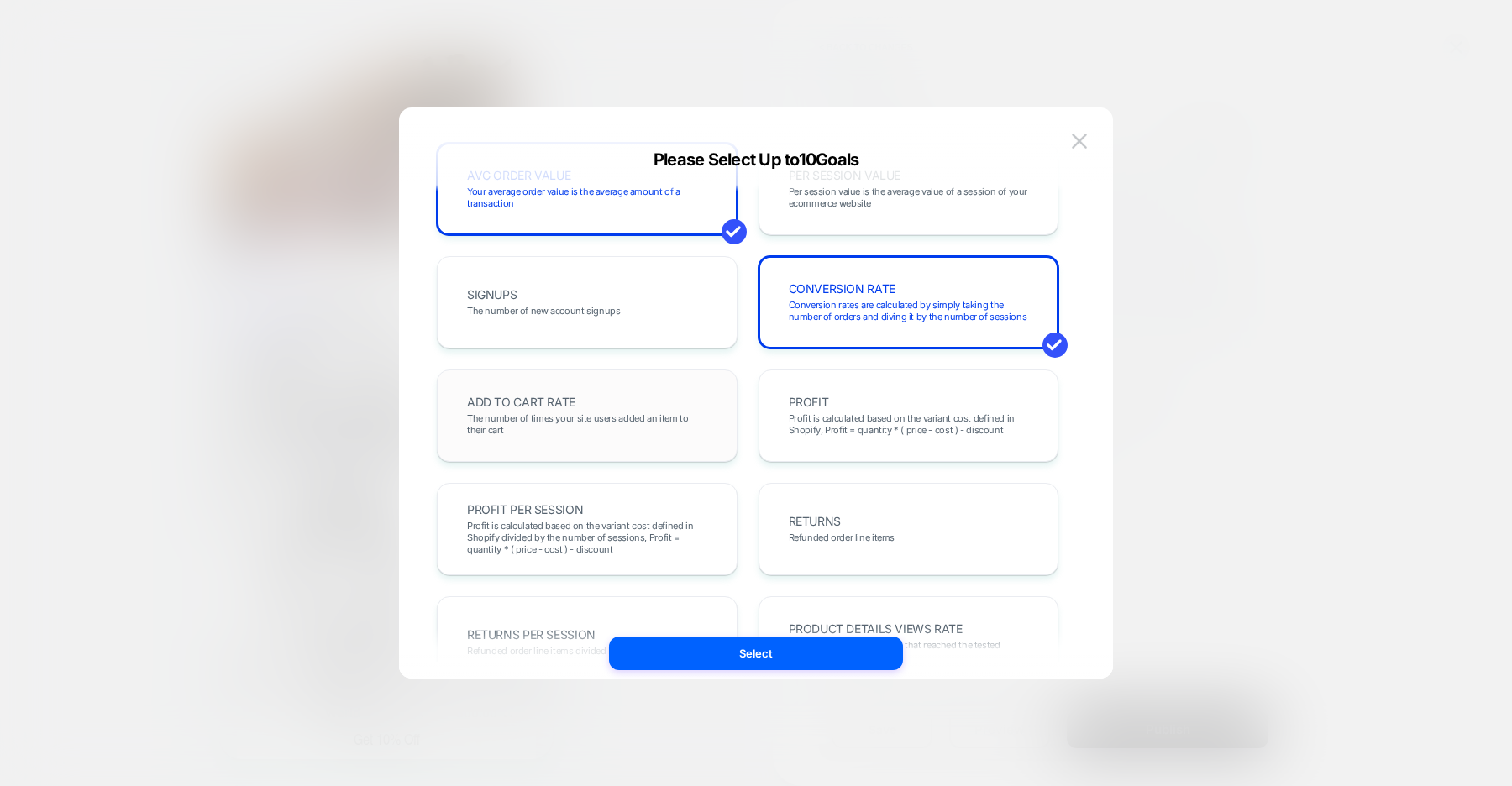
click at [692, 426] on span "The number of times your site users added an item to their cart" at bounding box center [587, 424] width 241 height 23
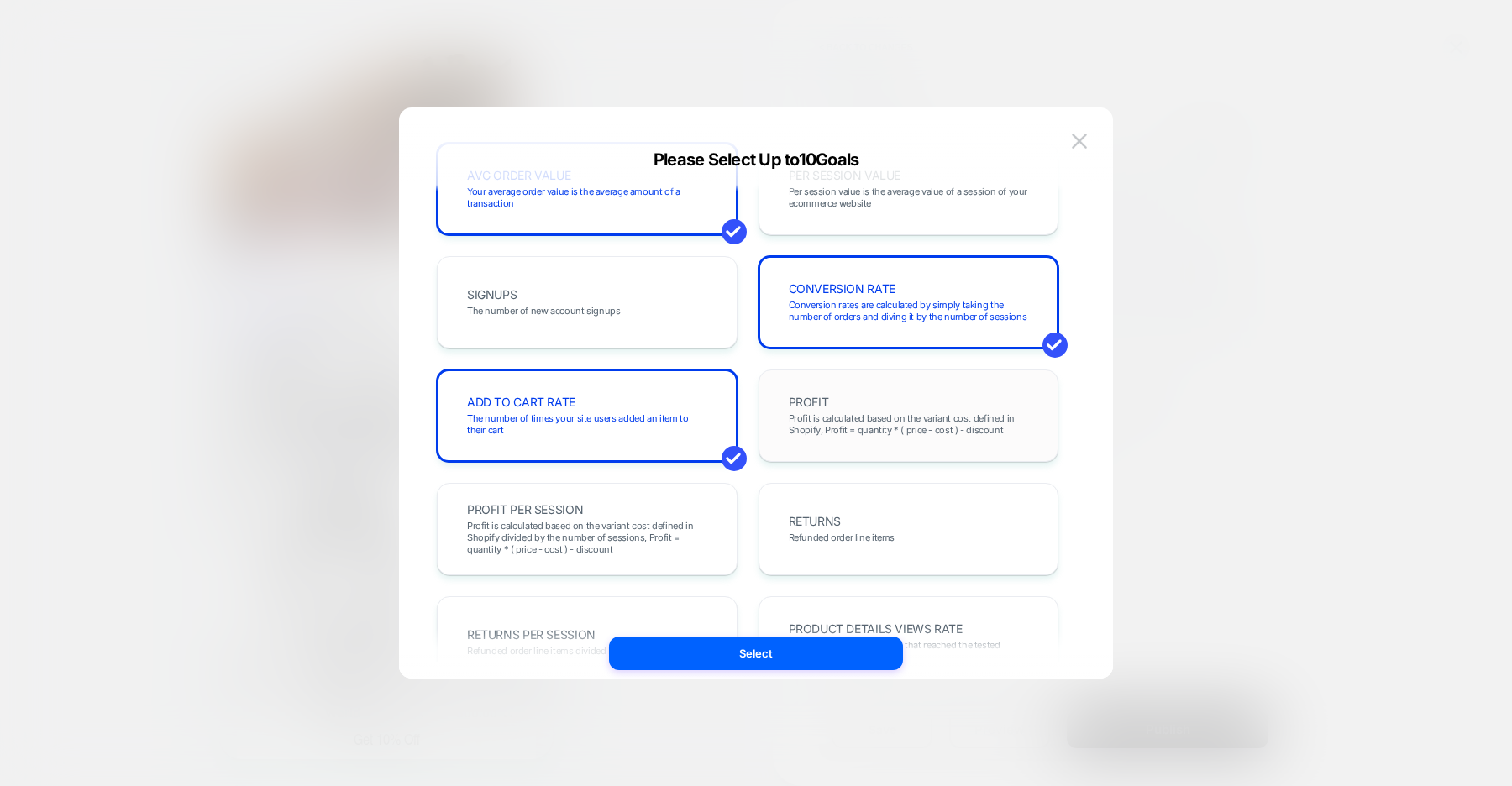
click at [0, 0] on span "Profit is calculated based on the variant cost defined in Shopify, Profit = qua…" at bounding box center [0, 0] width 0 height 0
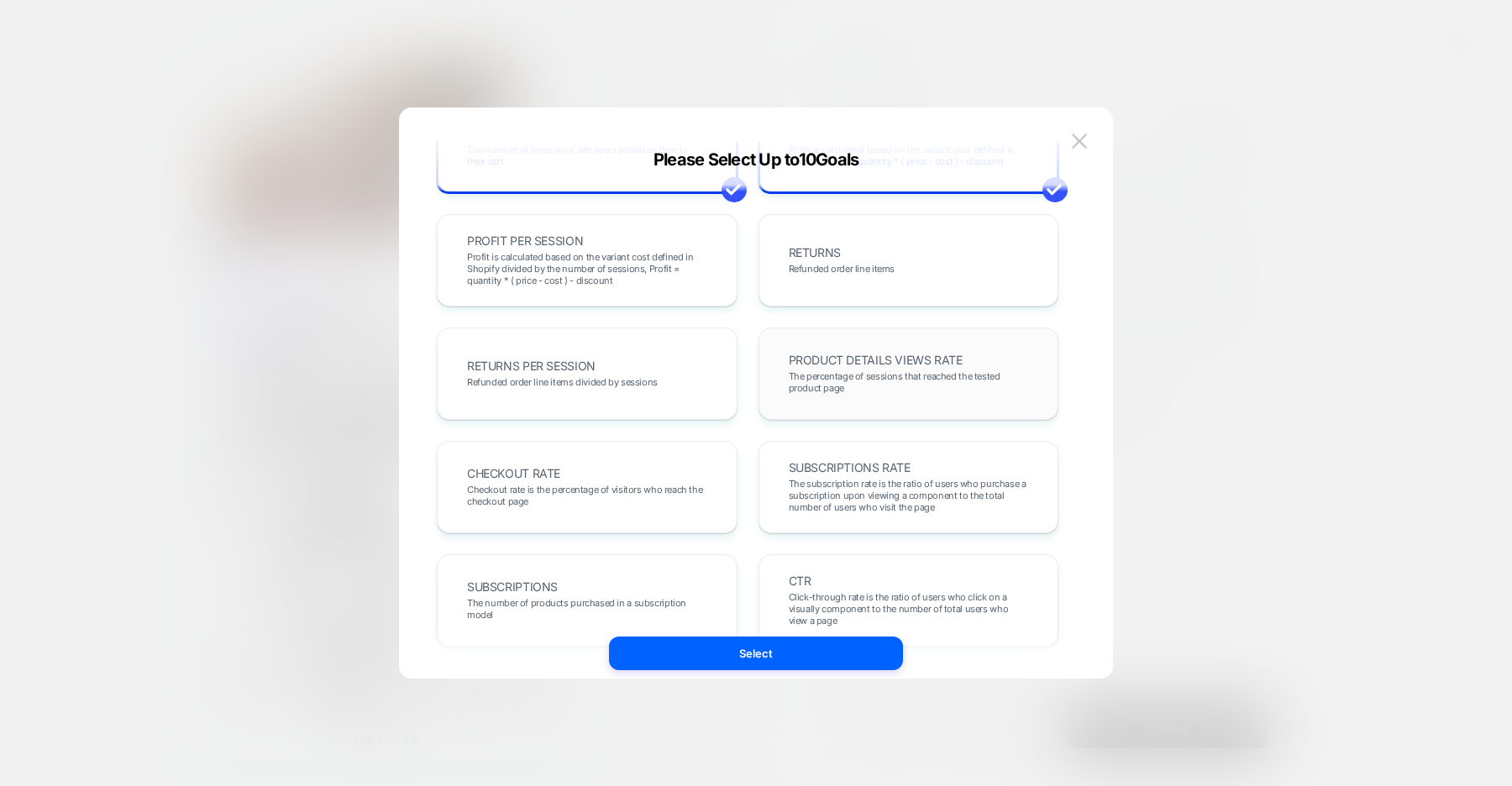
scroll to position [0, 0]
click at [803, 379] on span "The percentage of sessions that reached the tested product page" at bounding box center [909, 382] width 241 height 23
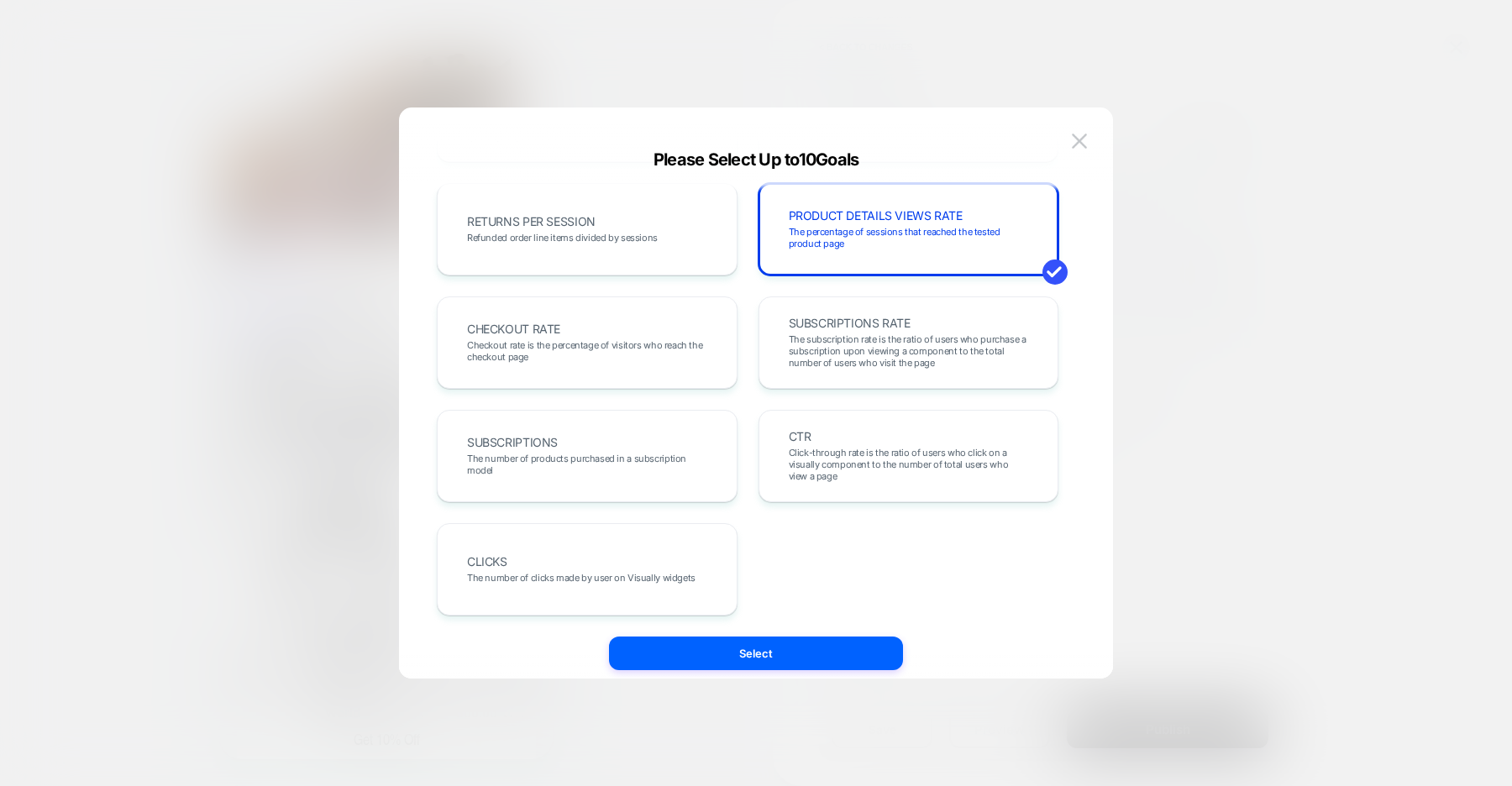
scroll to position [579, 0]
click at [688, 336] on span "Checkout rate is the percentage of visitors who reach the checkout page" at bounding box center [587, 347] width 241 height 23
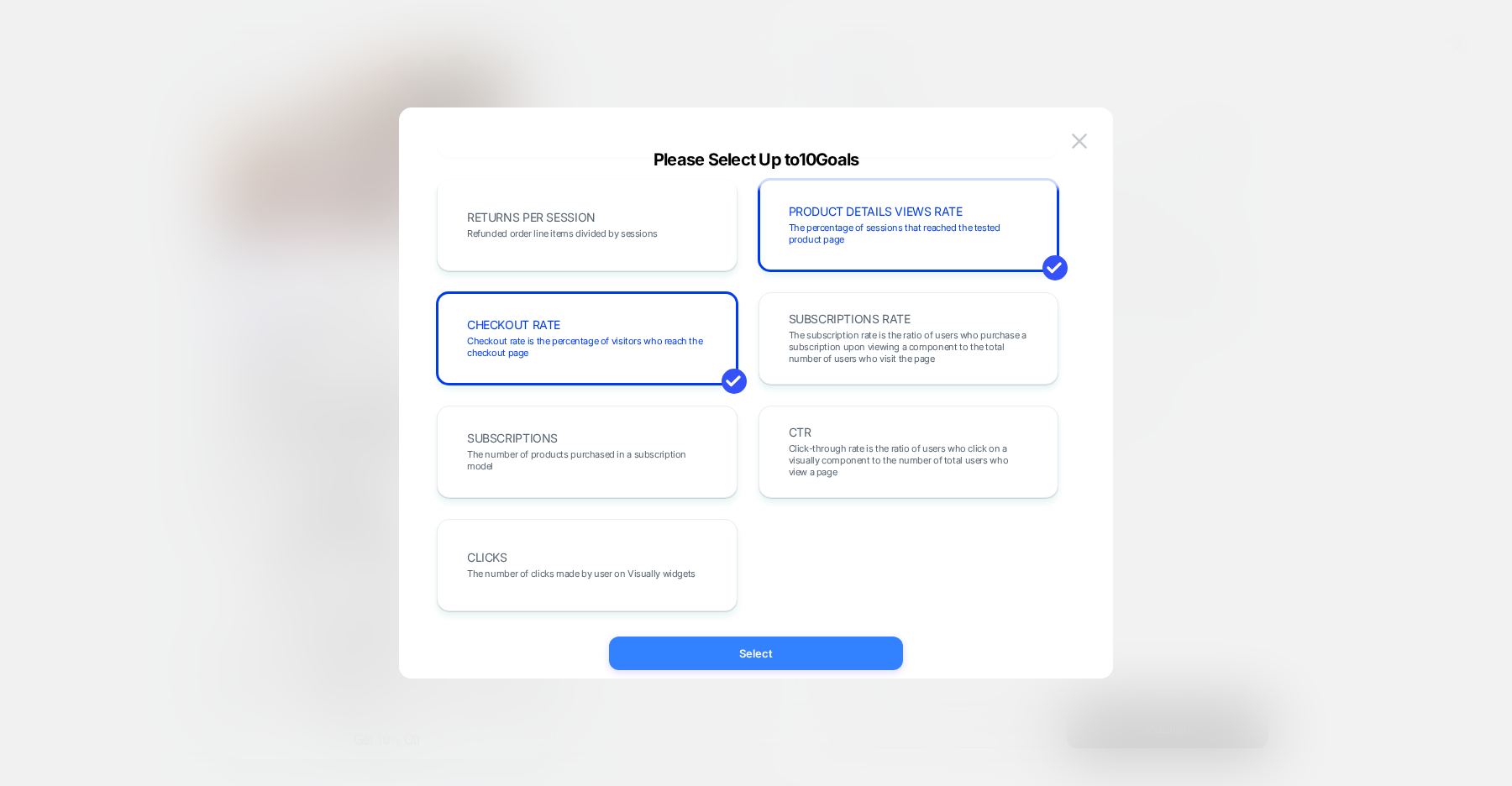
click at [0, 0] on button "Select" at bounding box center [0, 0] width 0 height 0
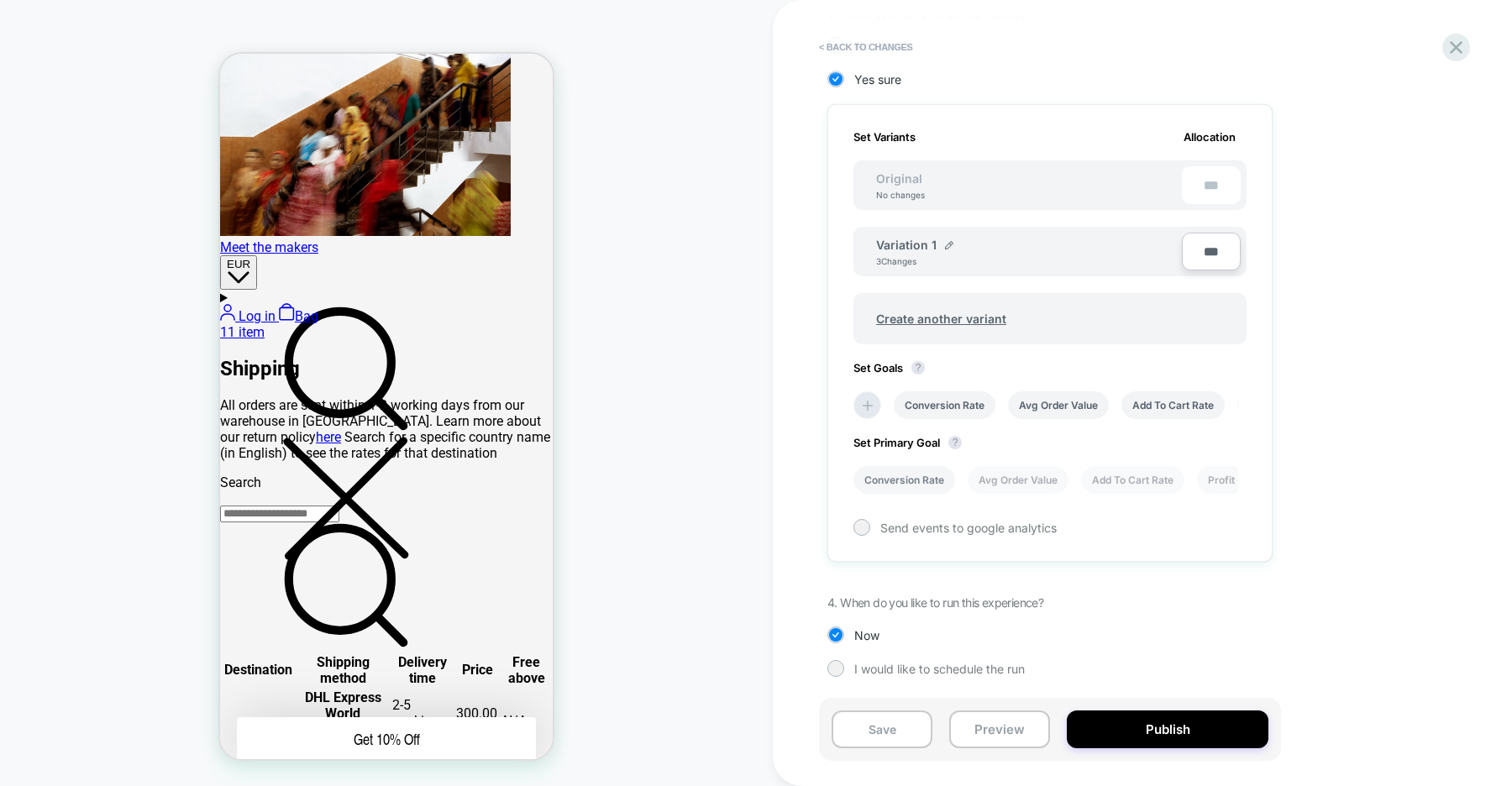
click at [0, 0] on li "Conversion Rate" at bounding box center [0, 0] width 0 height 0
click at [1154, 733] on button "Publish" at bounding box center [1167, 729] width 201 height 38
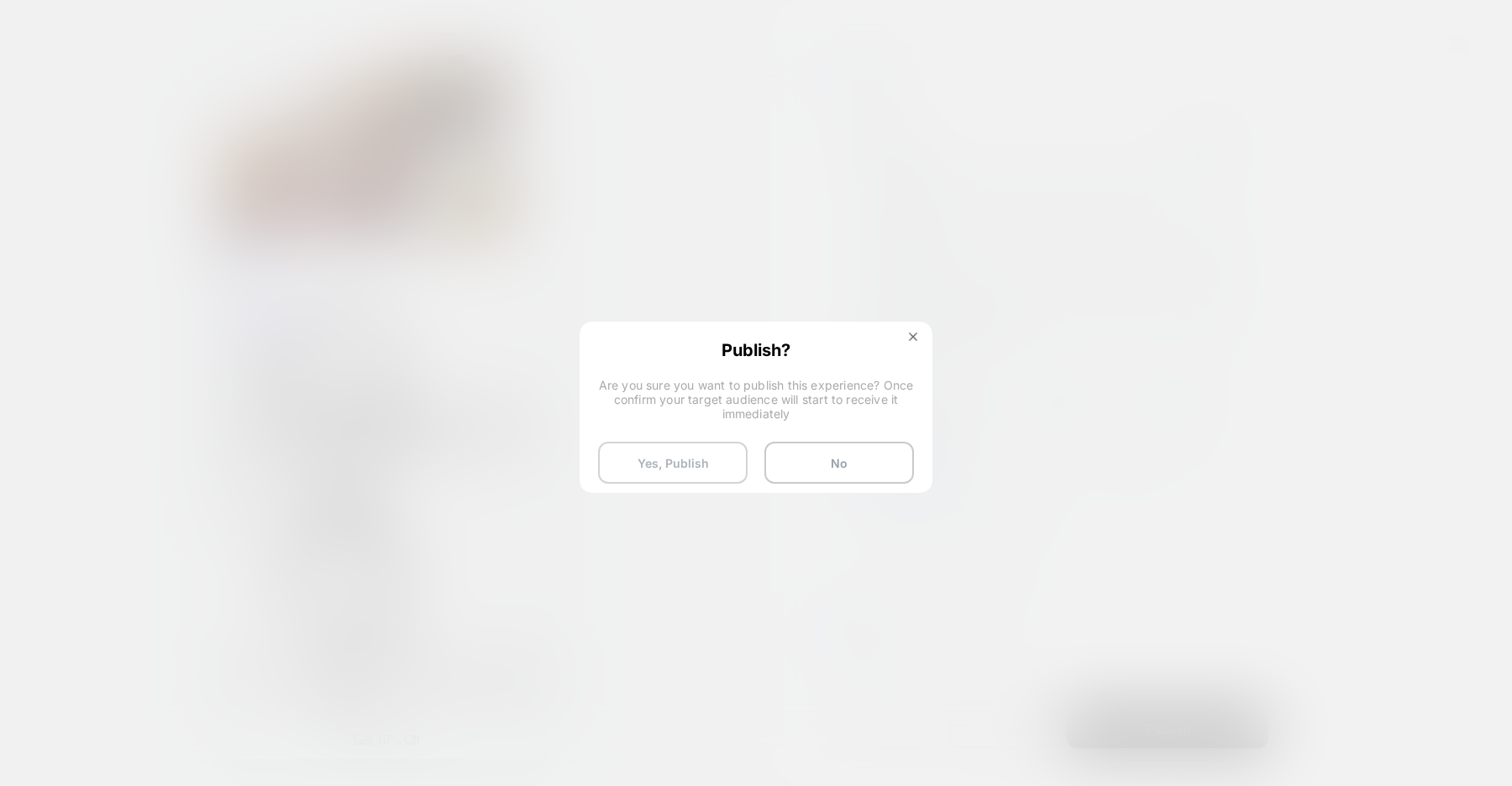
click at [0, 0] on button "Yes, Publish" at bounding box center [0, 0] width 0 height 0
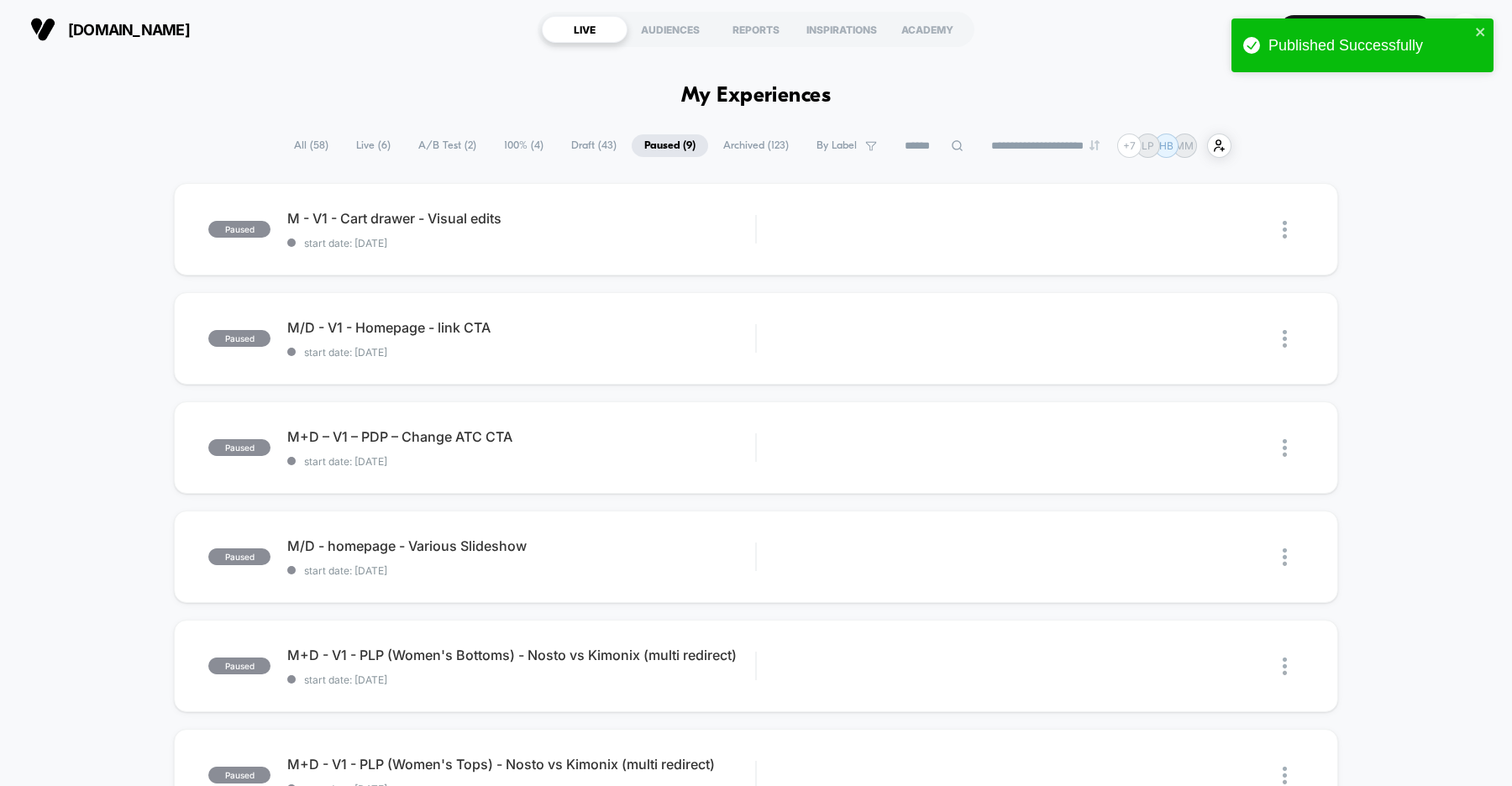
click at [444, 145] on span "A/B Test ( 2 )" at bounding box center [447, 145] width 83 height 22
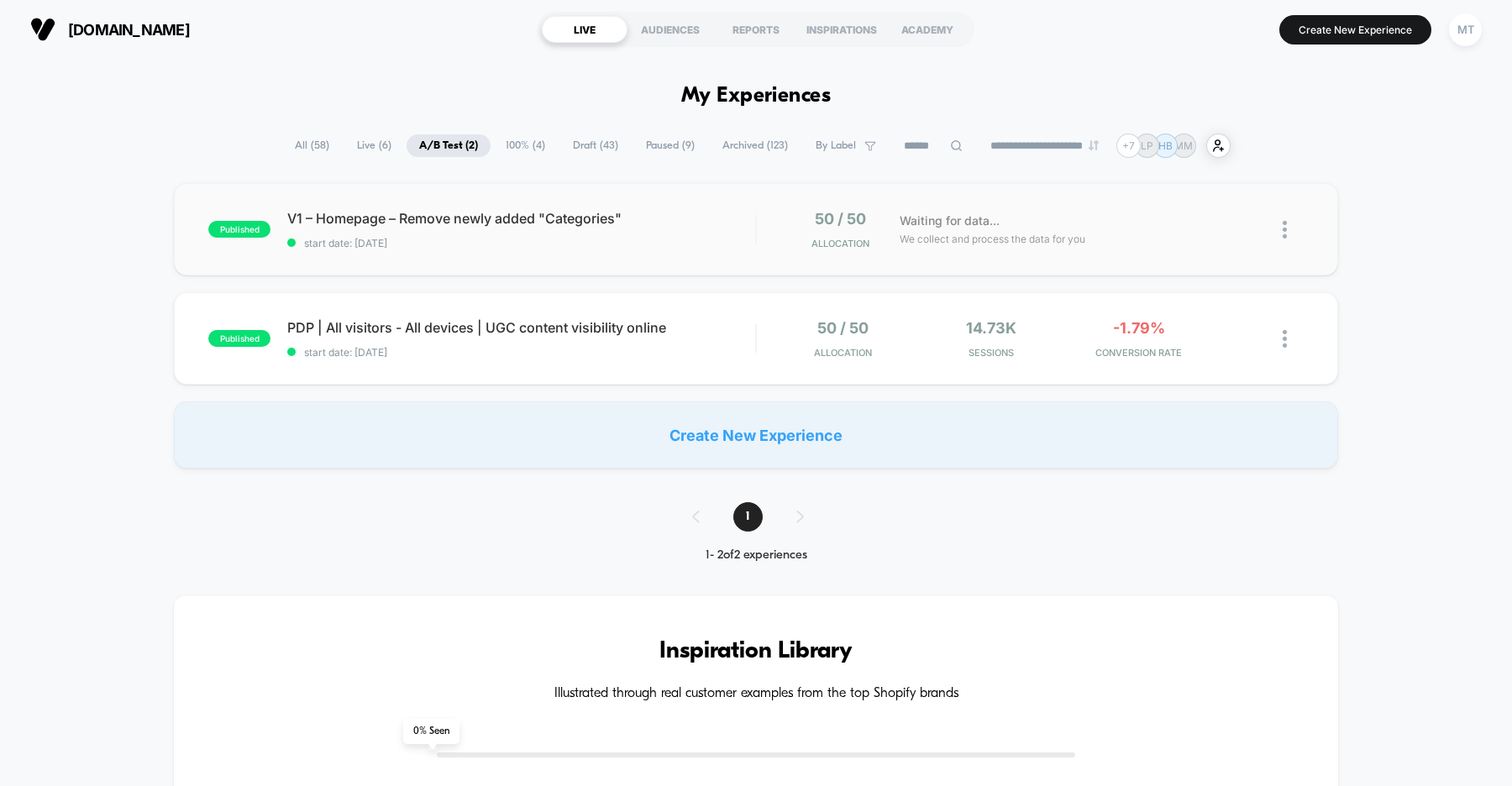
click at [1286, 227] on img at bounding box center [1285, 230] width 4 height 18
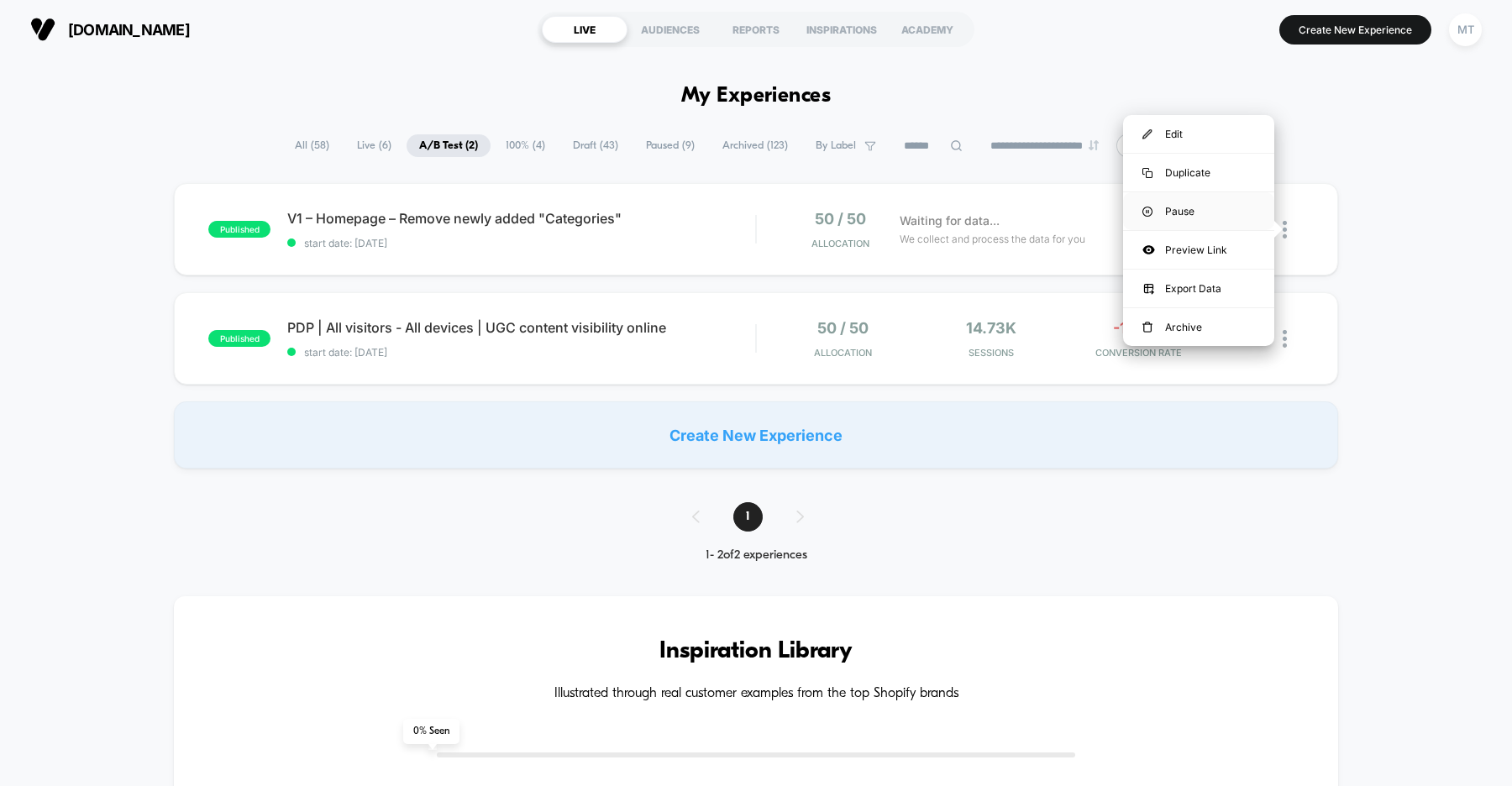
click at [1189, 207] on div "Pause" at bounding box center [1198, 211] width 151 height 38
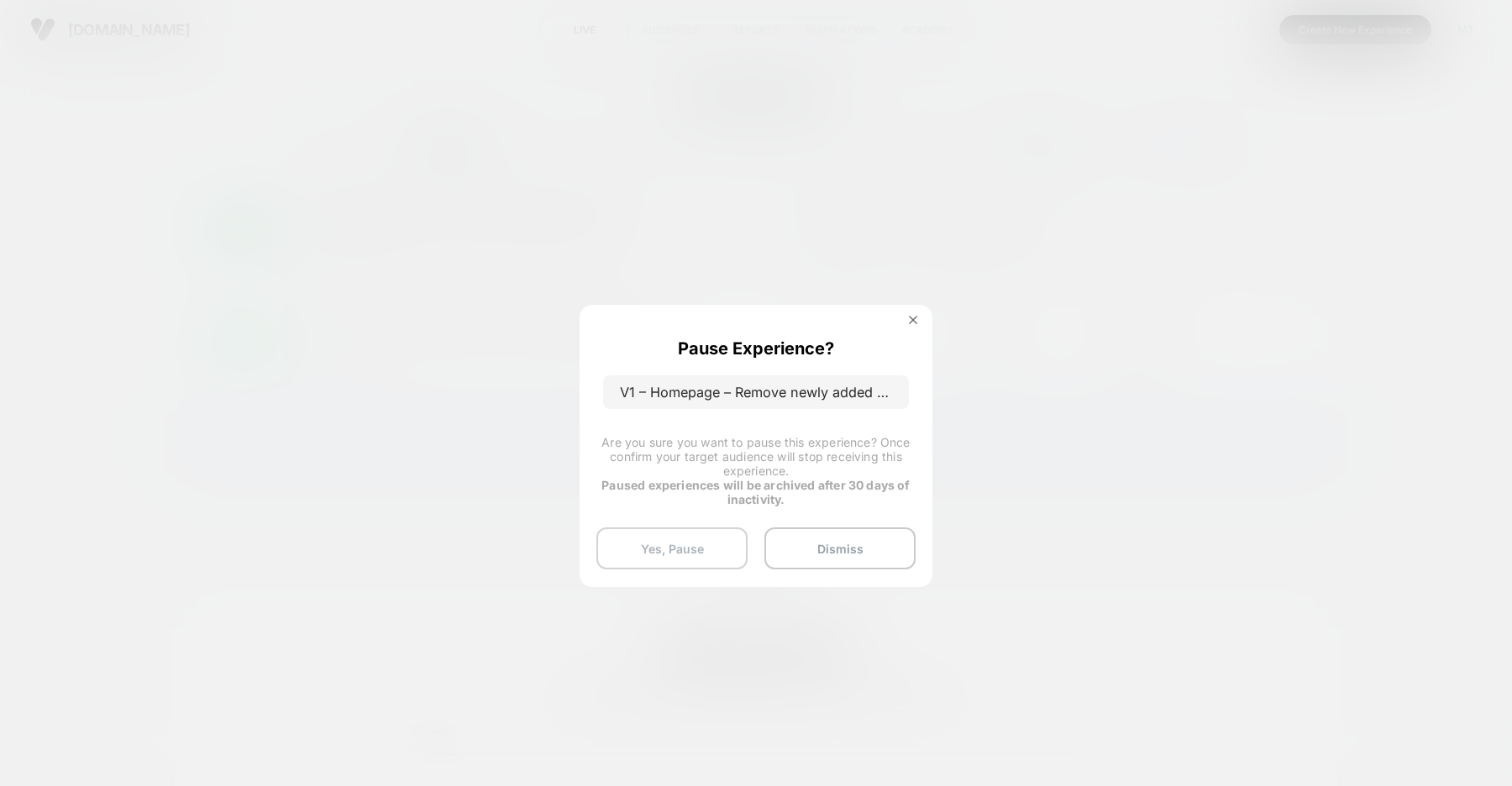
click at [681, 549] on button "Yes, Pause" at bounding box center [672, 548] width 151 height 42
